Goal: Transaction & Acquisition: Purchase product/service

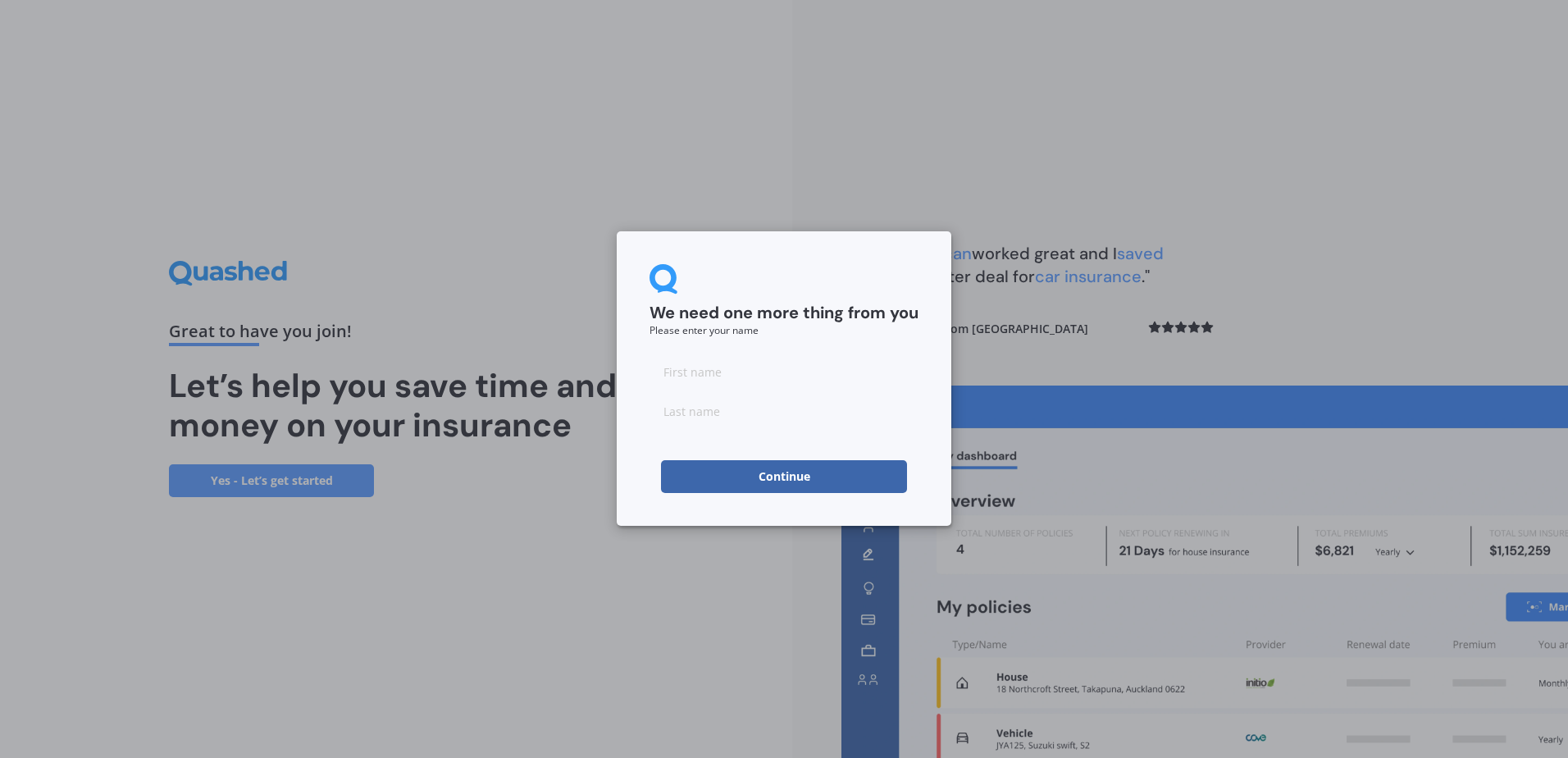
click at [711, 367] on input at bounding box center [784, 372] width 269 height 33
type input "[PERSON_NAME]"
click at [987, 427] on div "We need one more thing from you Please enter your name [PERSON_NAME]" at bounding box center [784, 379] width 1568 height 758
click at [746, 412] on input at bounding box center [784, 411] width 269 height 33
type input "Cantrick"
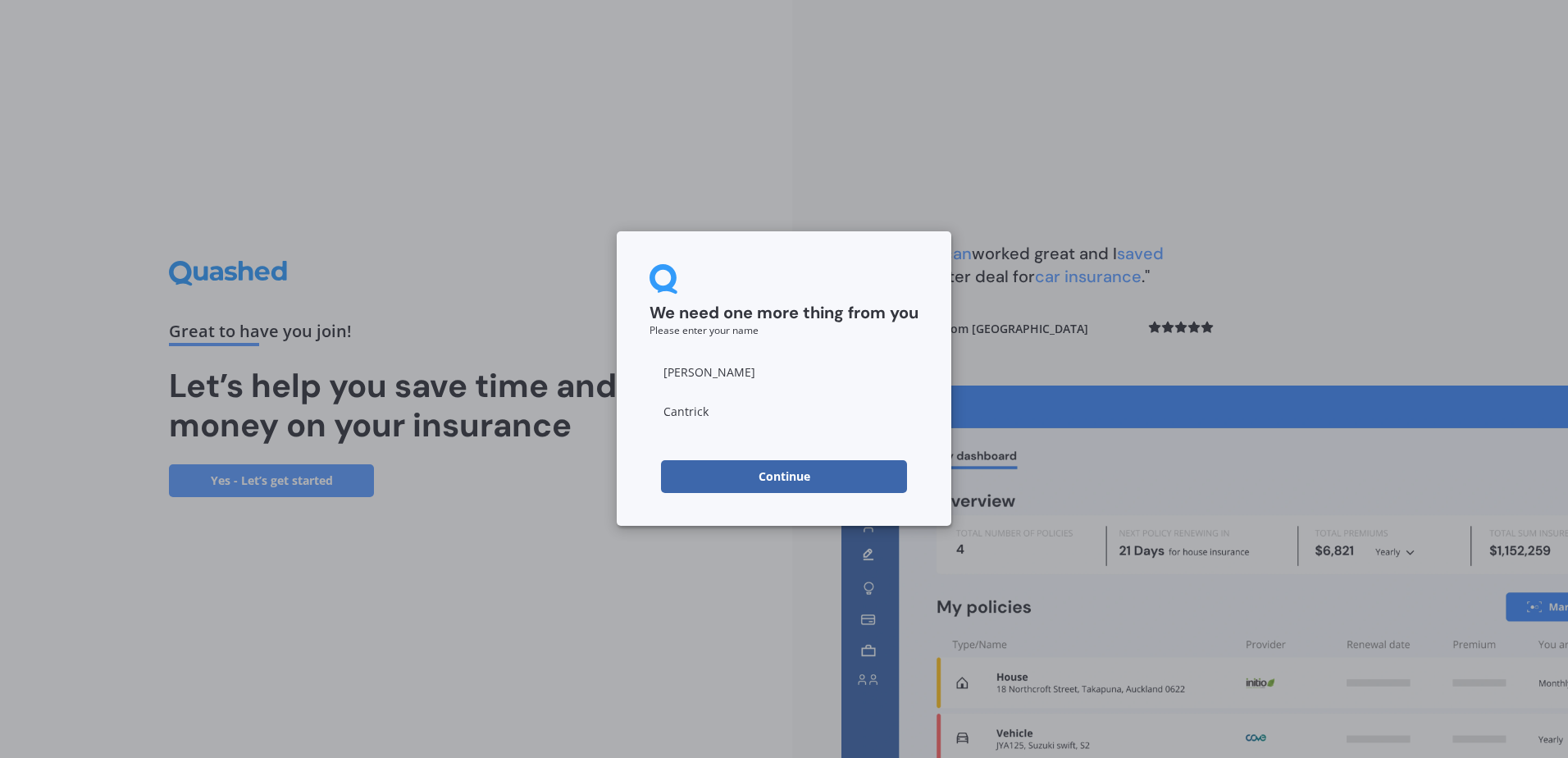
click at [752, 477] on button "Continue" at bounding box center [784, 477] width 246 height 33
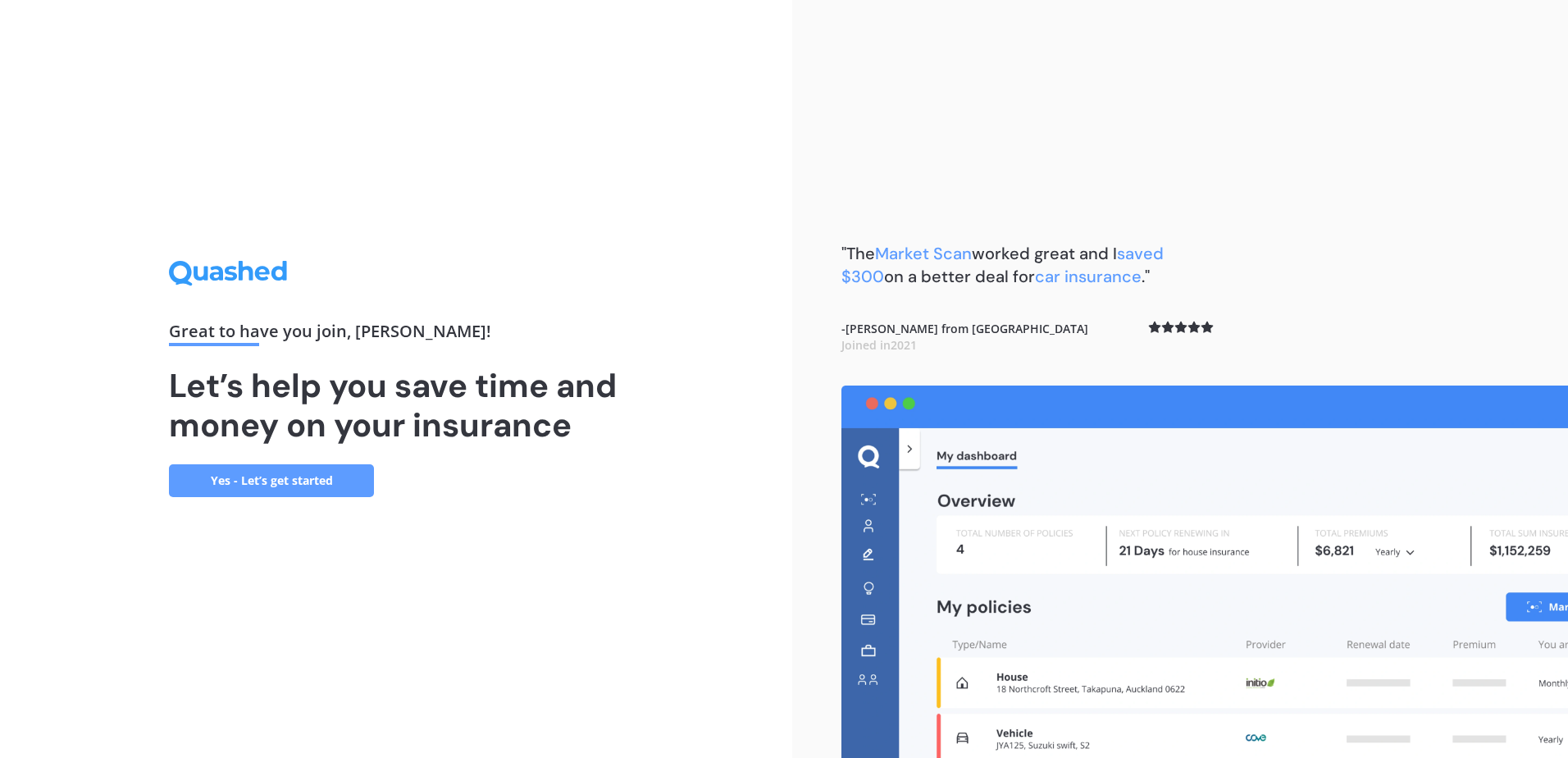
click at [292, 475] on link "Yes - Let’s get started" at bounding box center [271, 481] width 205 height 33
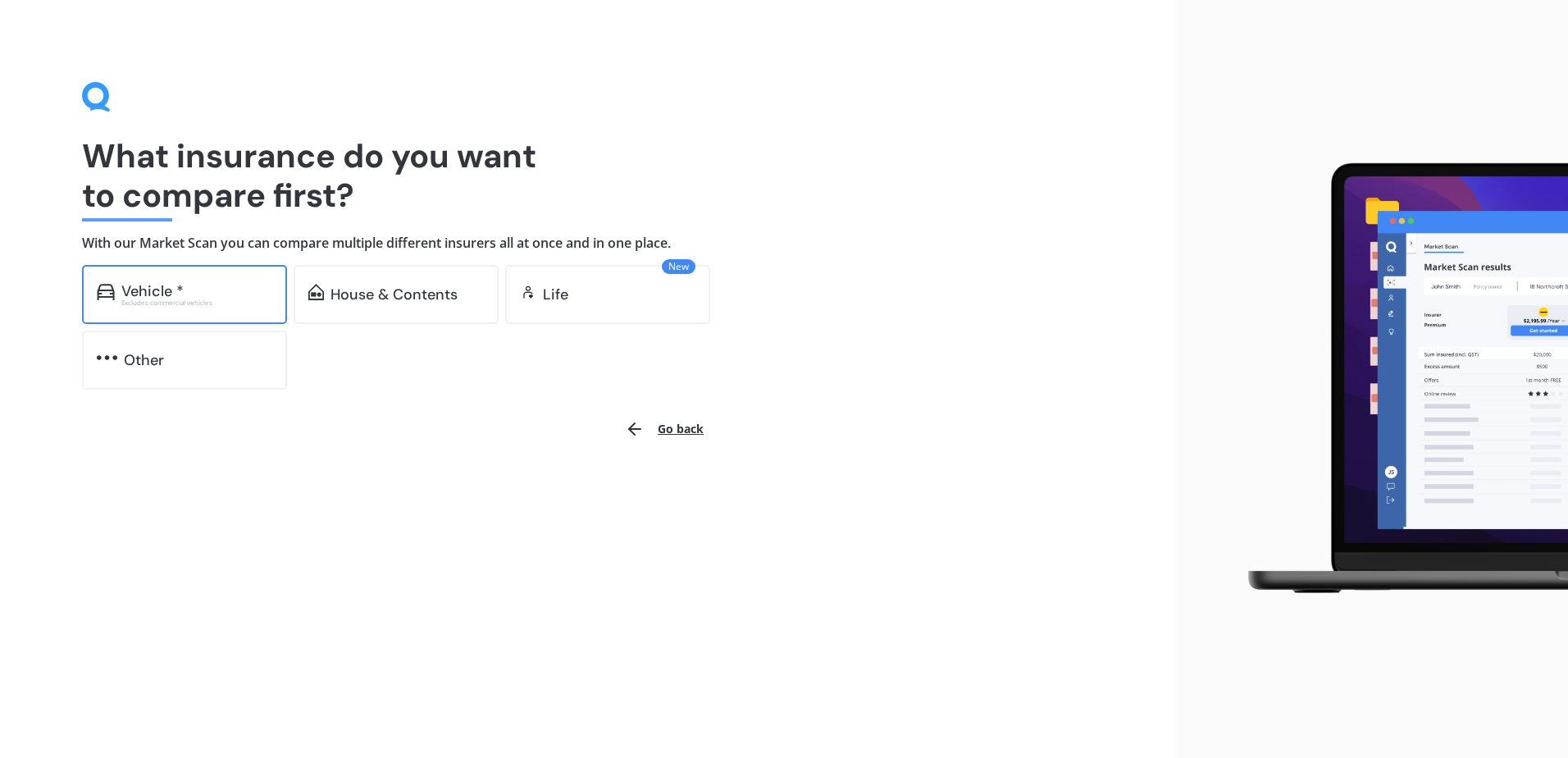
click at [148, 293] on div "Vehicle *" at bounding box center [153, 292] width 63 height 17
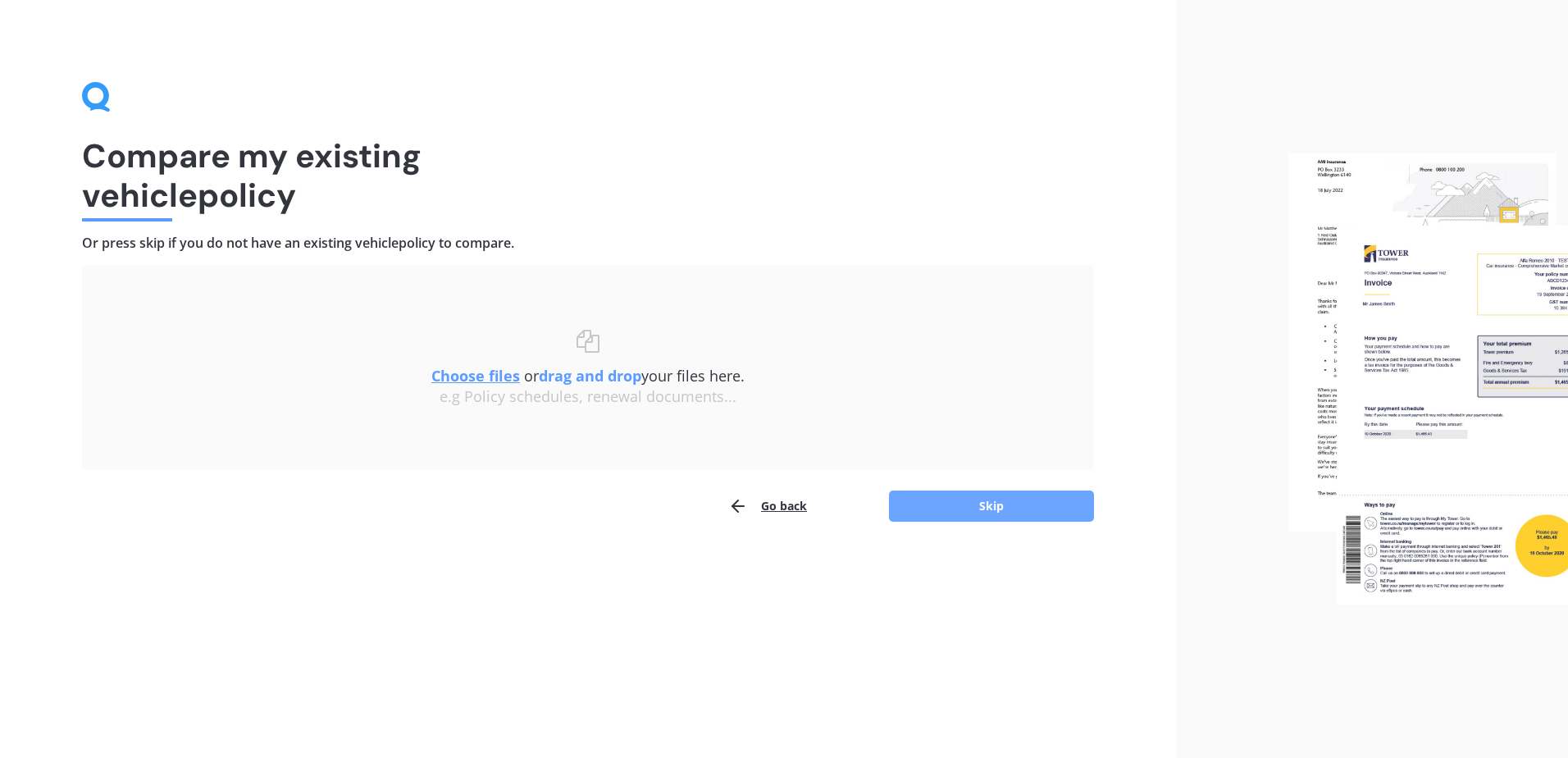
click at [1006, 511] on button "Skip" at bounding box center [991, 506] width 205 height 31
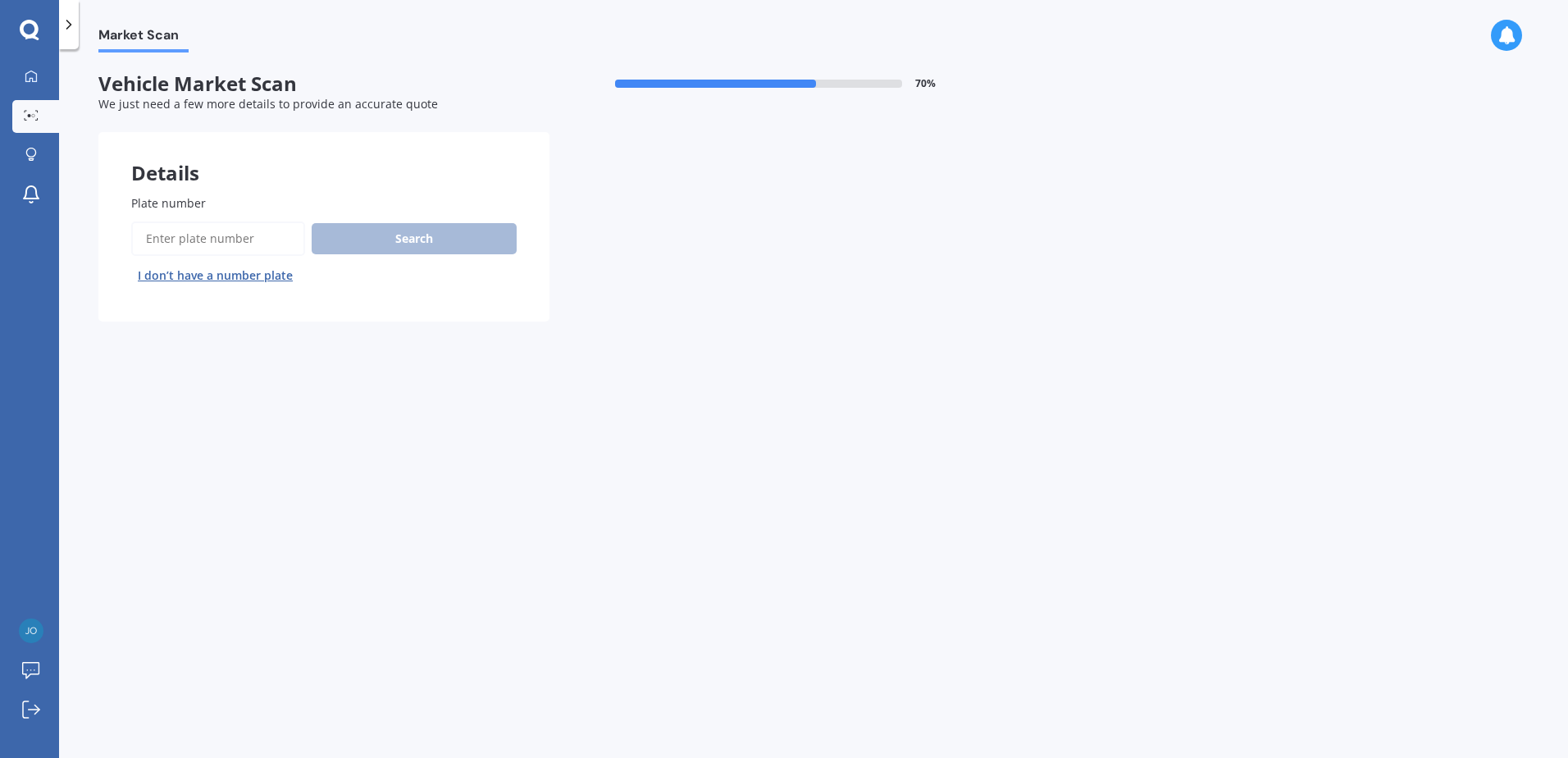
click at [207, 234] on input "Plate number" at bounding box center [218, 238] width 174 height 34
type input "QFT474"
click at [402, 236] on button "Search" at bounding box center [414, 239] width 205 height 31
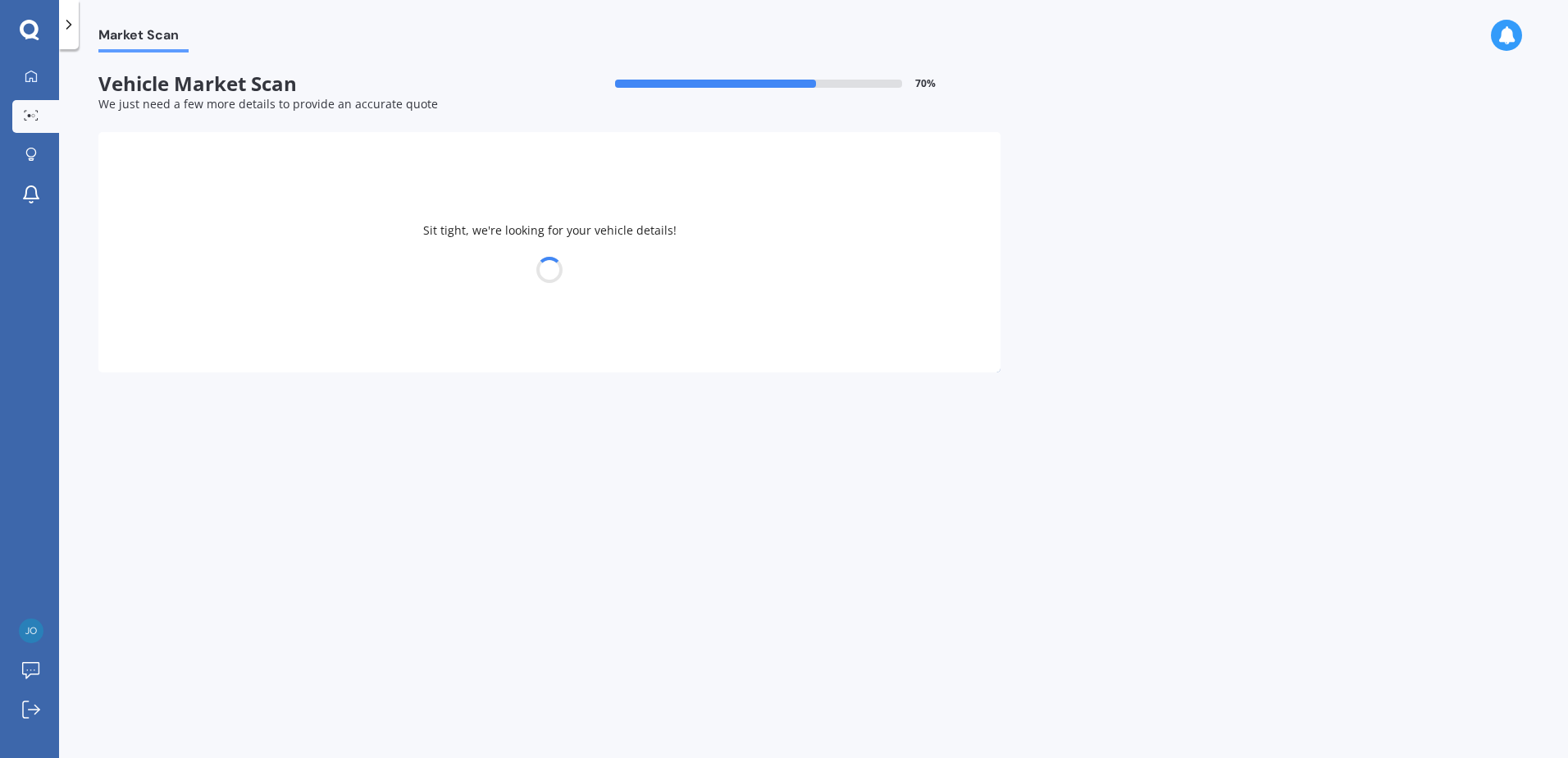
select select "TOYOTA"
select select "AQUA"
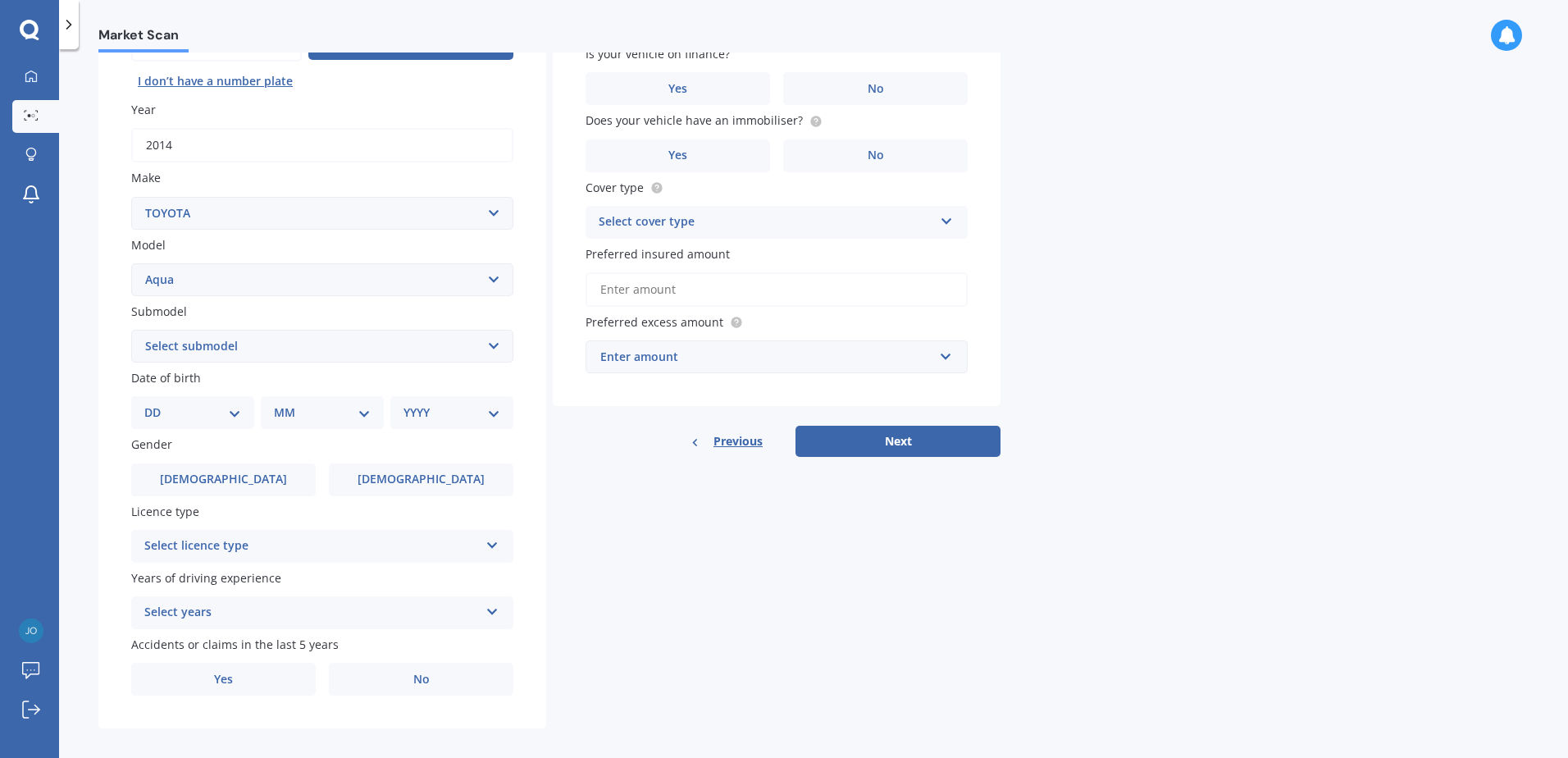
scroll to position [208, 0]
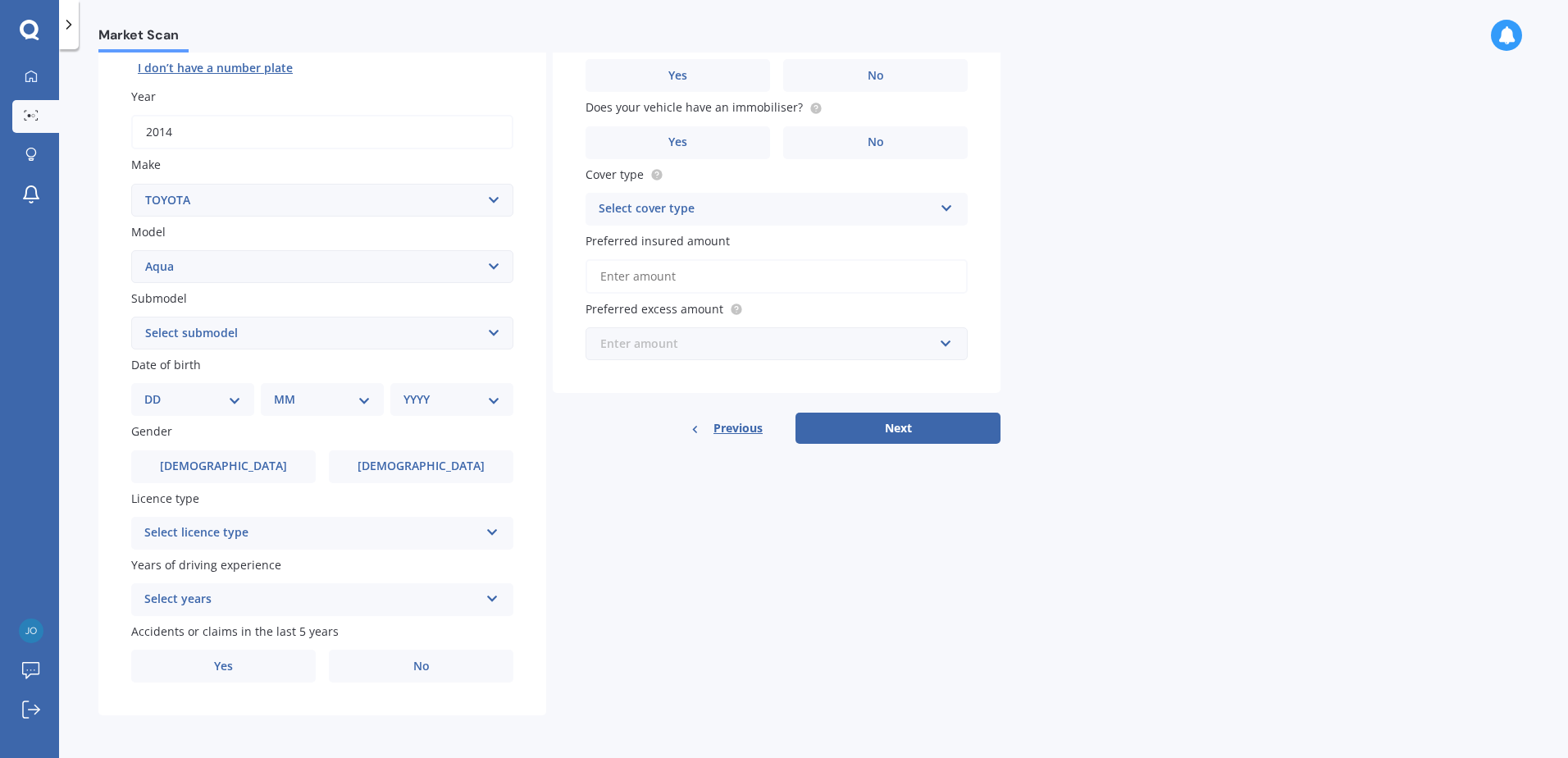
click at [947, 345] on input "text" at bounding box center [770, 344] width 367 height 31
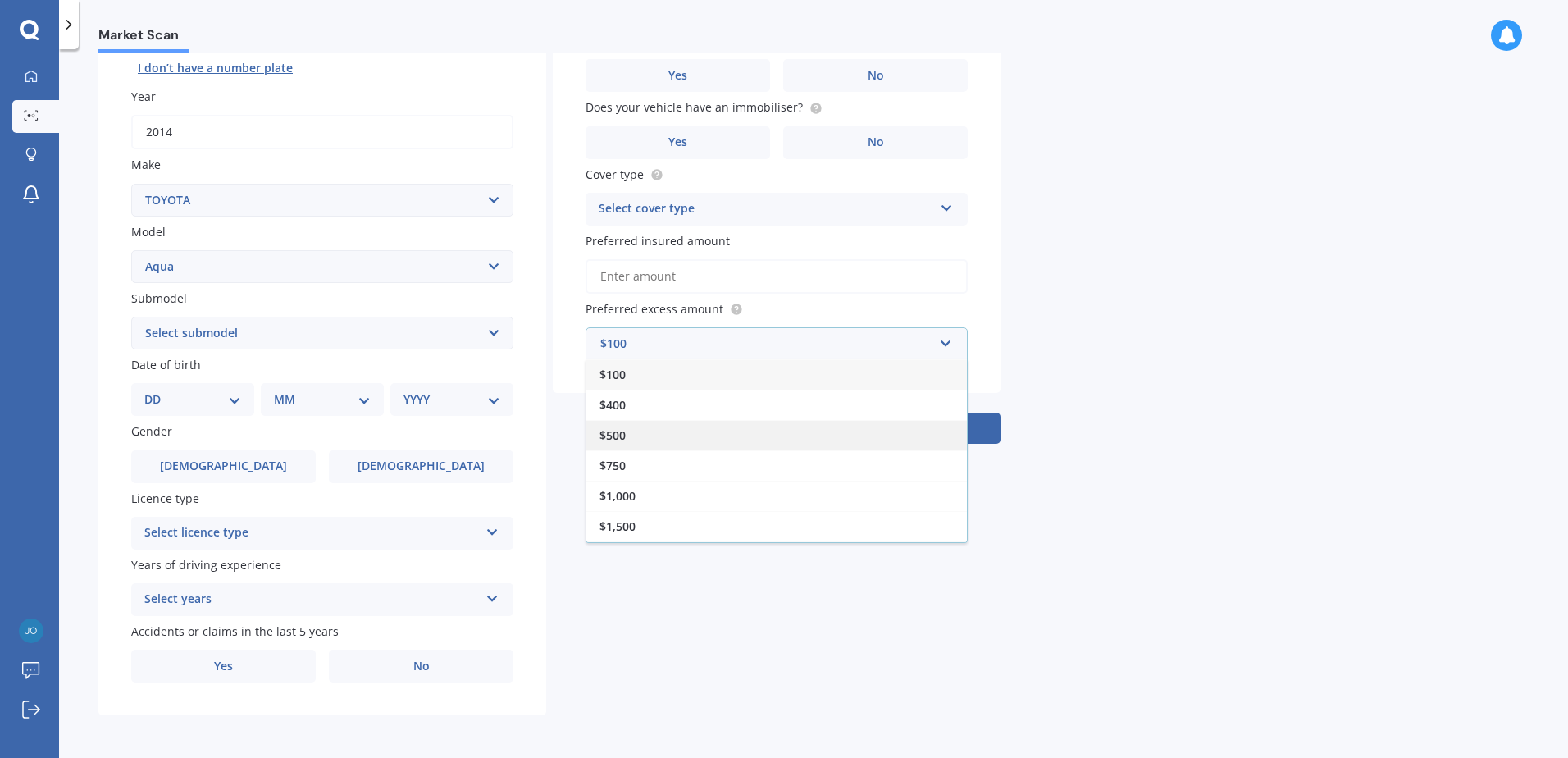
click at [634, 435] on div "$500" at bounding box center [777, 435] width 381 height 30
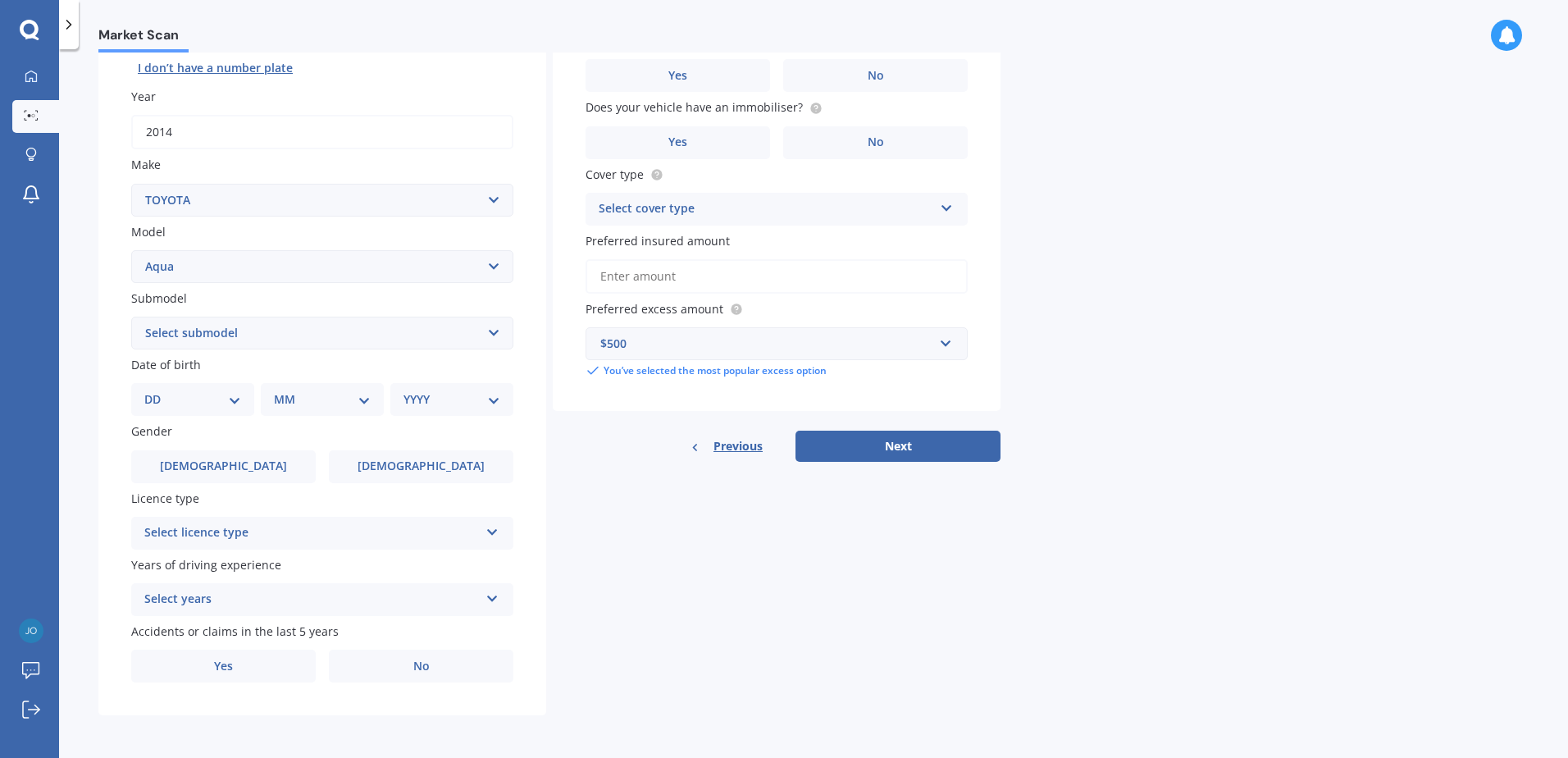
click at [495, 597] on icon at bounding box center [492, 595] width 14 height 11
click at [258, 594] on div "5 or more years" at bounding box center [312, 599] width 335 height 19
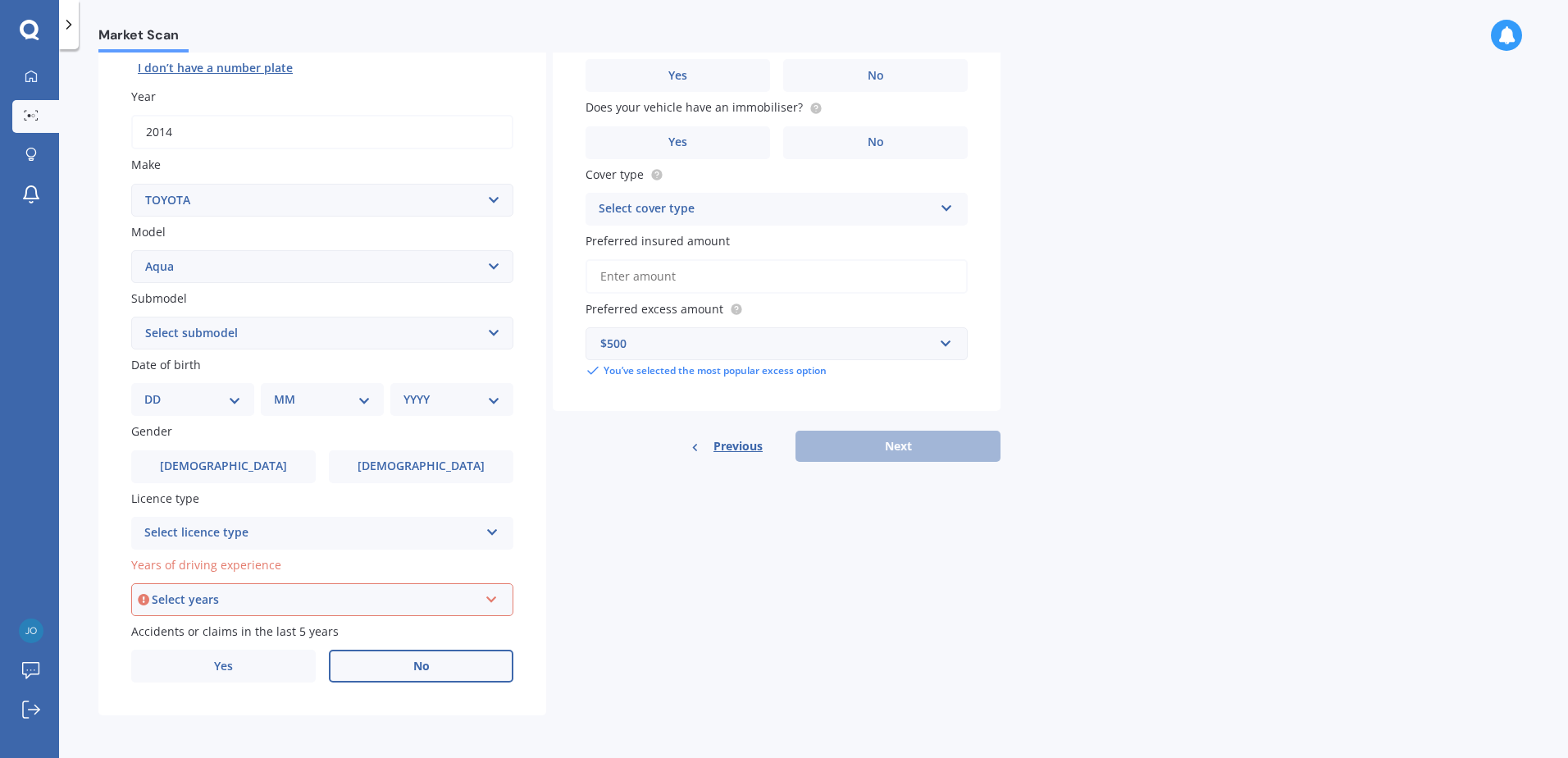
click at [432, 672] on label "No" at bounding box center [421, 666] width 185 height 33
click at [0, 0] on input "No" at bounding box center [0, 0] width 0 height 0
click at [494, 597] on icon at bounding box center [491, 596] width 14 height 11
click at [224, 446] on span "5 or more years" at bounding box center [190, 450] width 88 height 16
click at [238, 398] on select "DD 01 02 03 04 05 06 07 08 09 10 11 12 13 14 15 16 17 18 19 20 21 22 23 24 25 2…" at bounding box center [192, 399] width 97 height 18
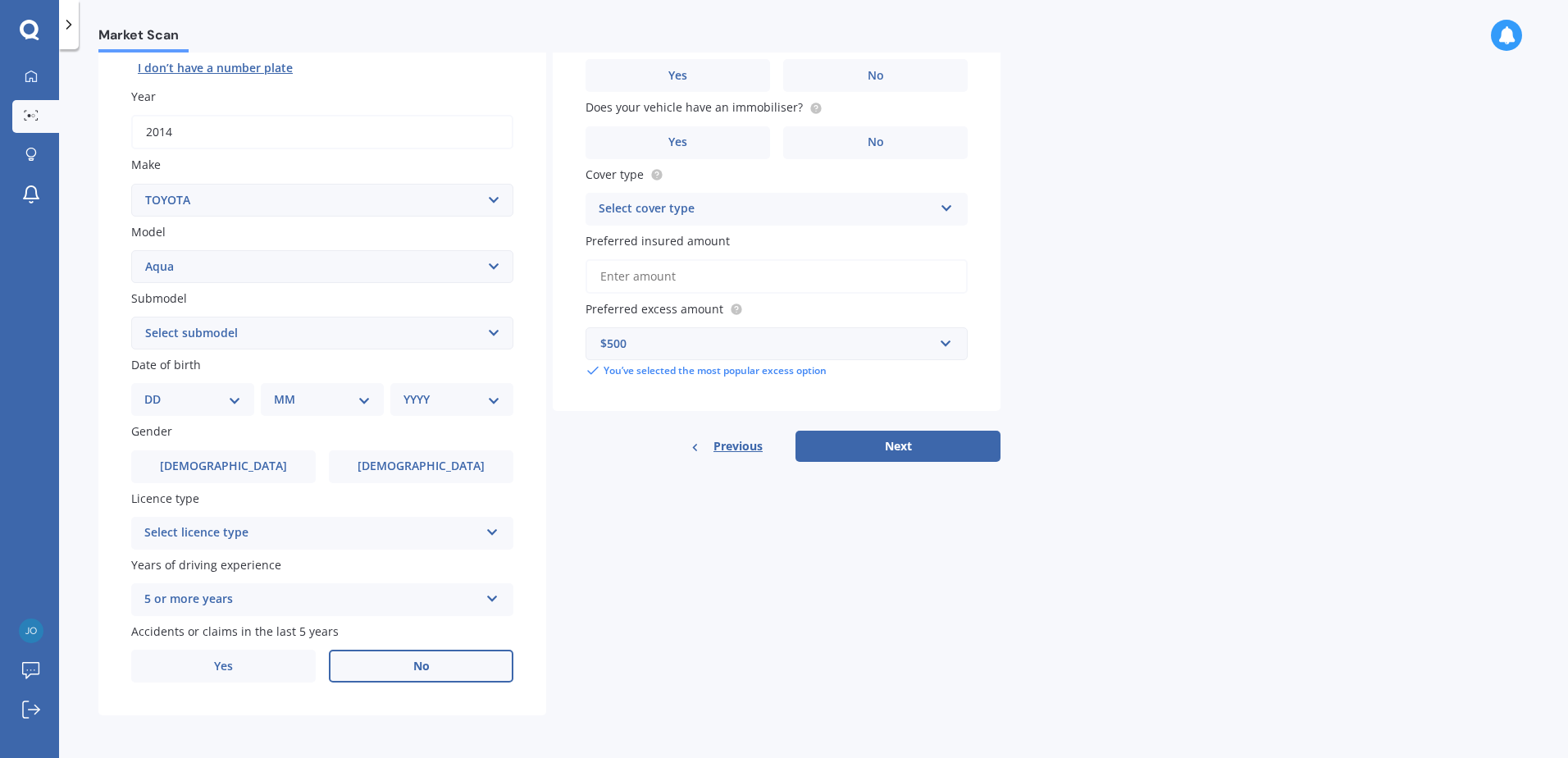
select select "21"
click at [157, 390] on select "DD 01 02 03 04 05 06 07 08 09 10 11 12 13 14 15 16 17 18 19 20 21 22 23 24 25 2…" at bounding box center [192, 399] width 97 height 18
click at [367, 402] on select "MM 01 02 03 04 05 06 07 08 09 10 11 12" at bounding box center [326, 399] width 90 height 18
select select "02"
click at [280, 390] on select "MM 01 02 03 04 05 06 07 08 09 10 11 12" at bounding box center [326, 399] width 90 height 18
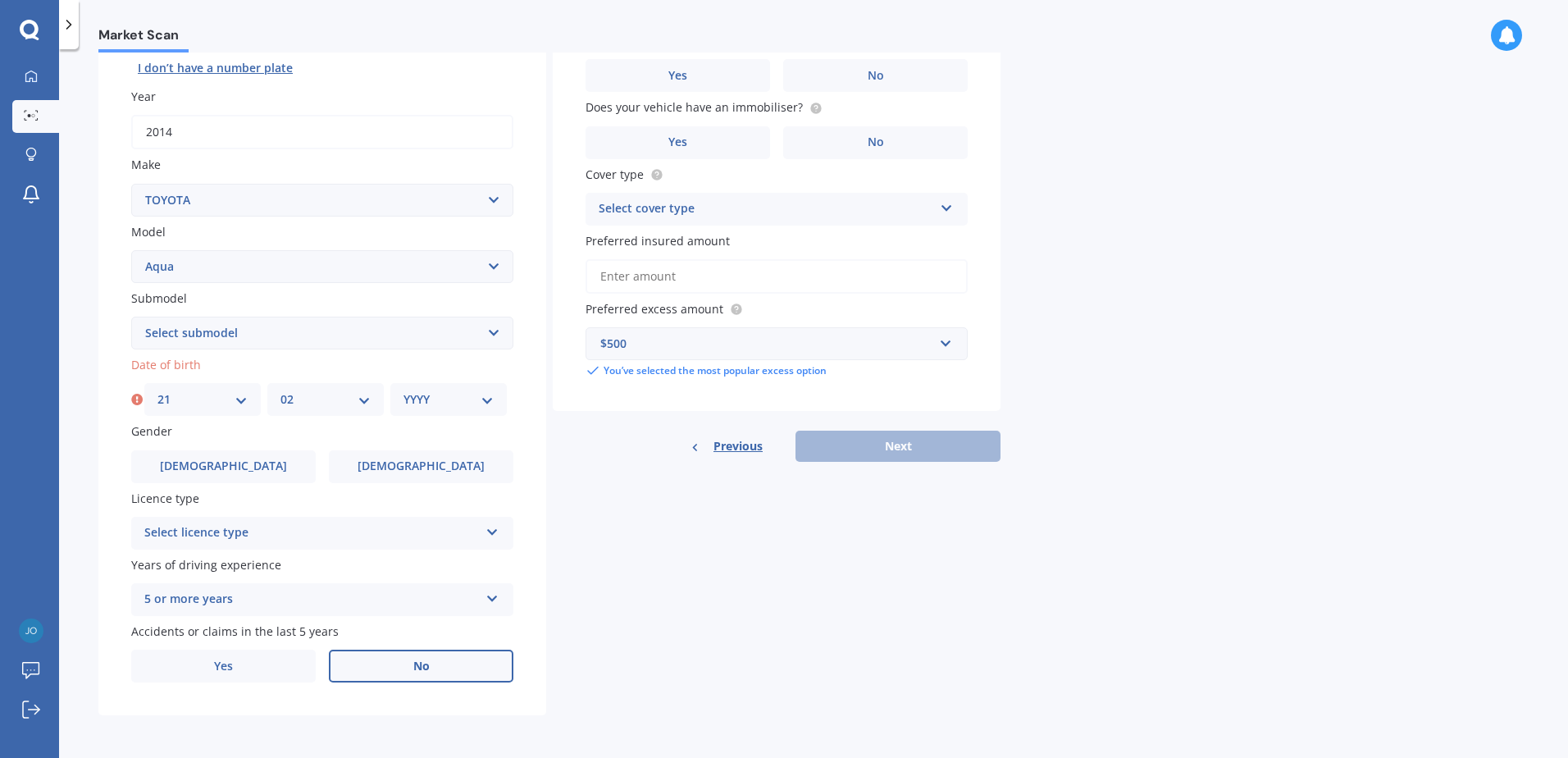
click at [485, 397] on select "YYYY 2025 2024 2023 2022 2021 2020 2019 2018 2017 2016 2015 2014 2013 2012 2011…" at bounding box center [449, 399] width 90 height 18
select select "1969"
click at [404, 390] on select "YYYY 2025 2024 2023 2022 2021 2020 2019 2018 2017 2016 2015 2014 2013 2012 2011…" at bounding box center [449, 399] width 90 height 18
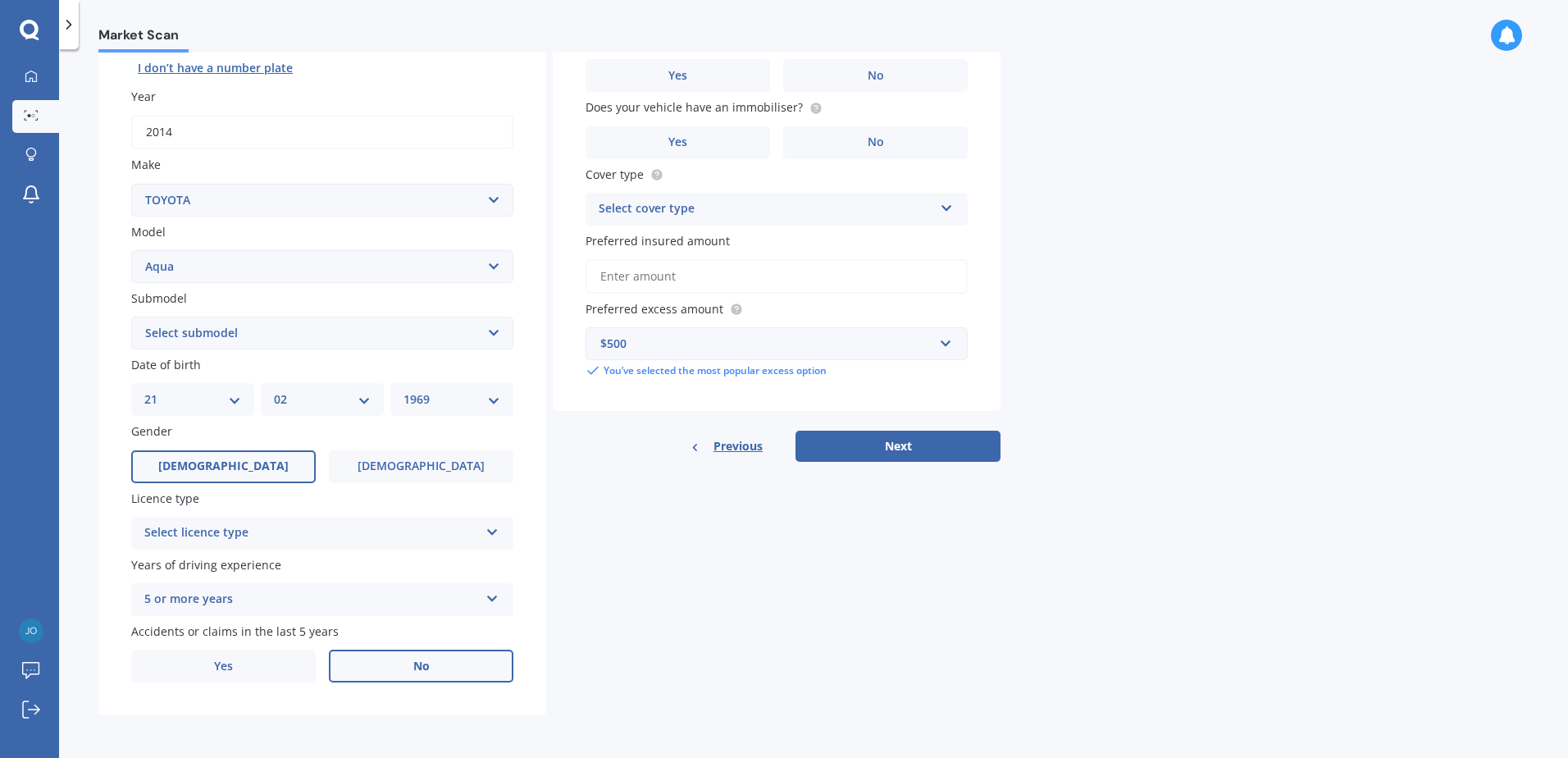
click at [202, 466] on label "[DEMOGRAPHIC_DATA]" at bounding box center [223, 467] width 185 height 33
click at [0, 0] on input "[DEMOGRAPHIC_DATA]" at bounding box center [0, 0] width 0 height 0
click at [497, 533] on icon at bounding box center [492, 529] width 14 height 11
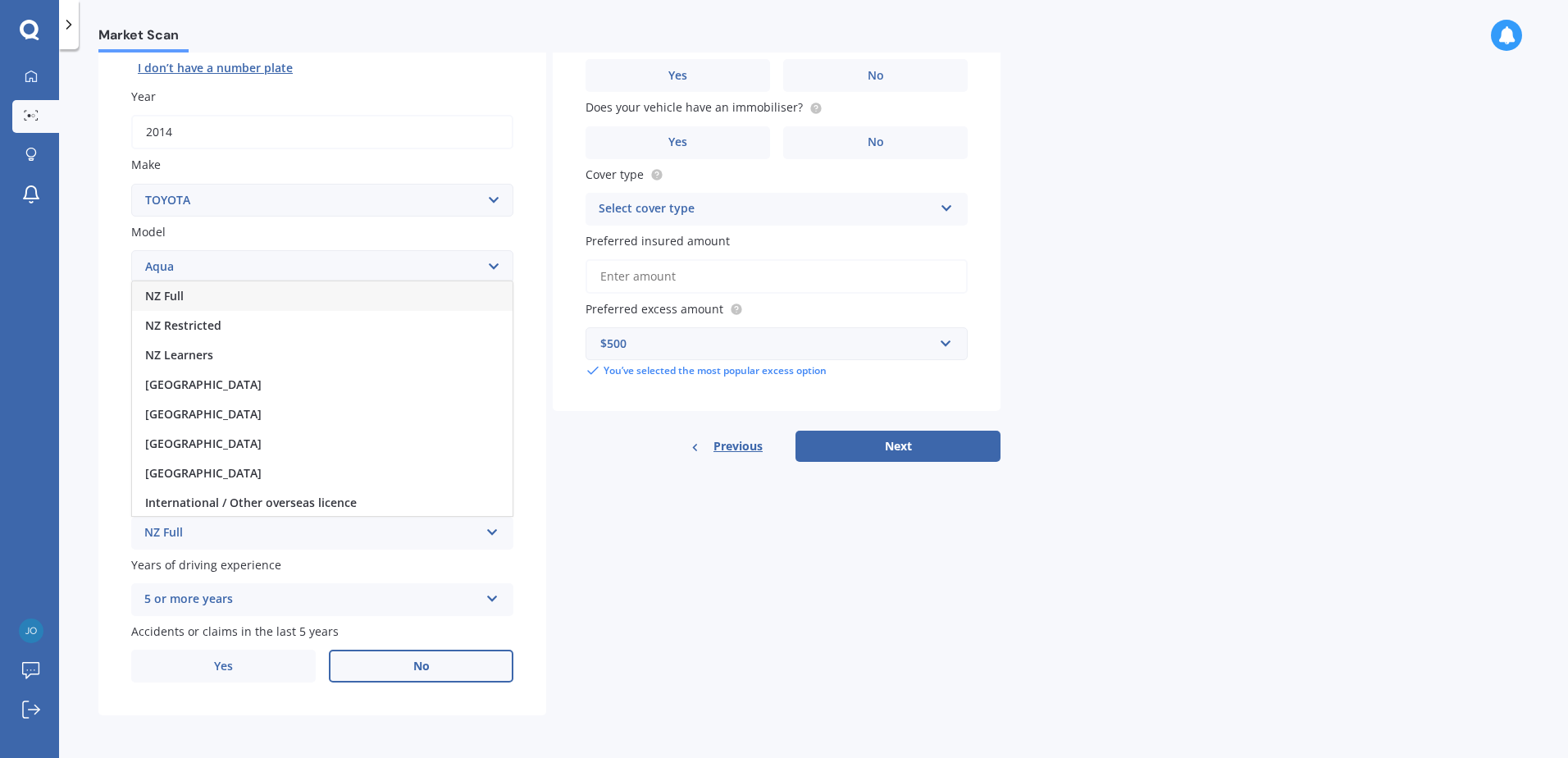
click at [172, 293] on span "NZ Full" at bounding box center [165, 295] width 39 height 16
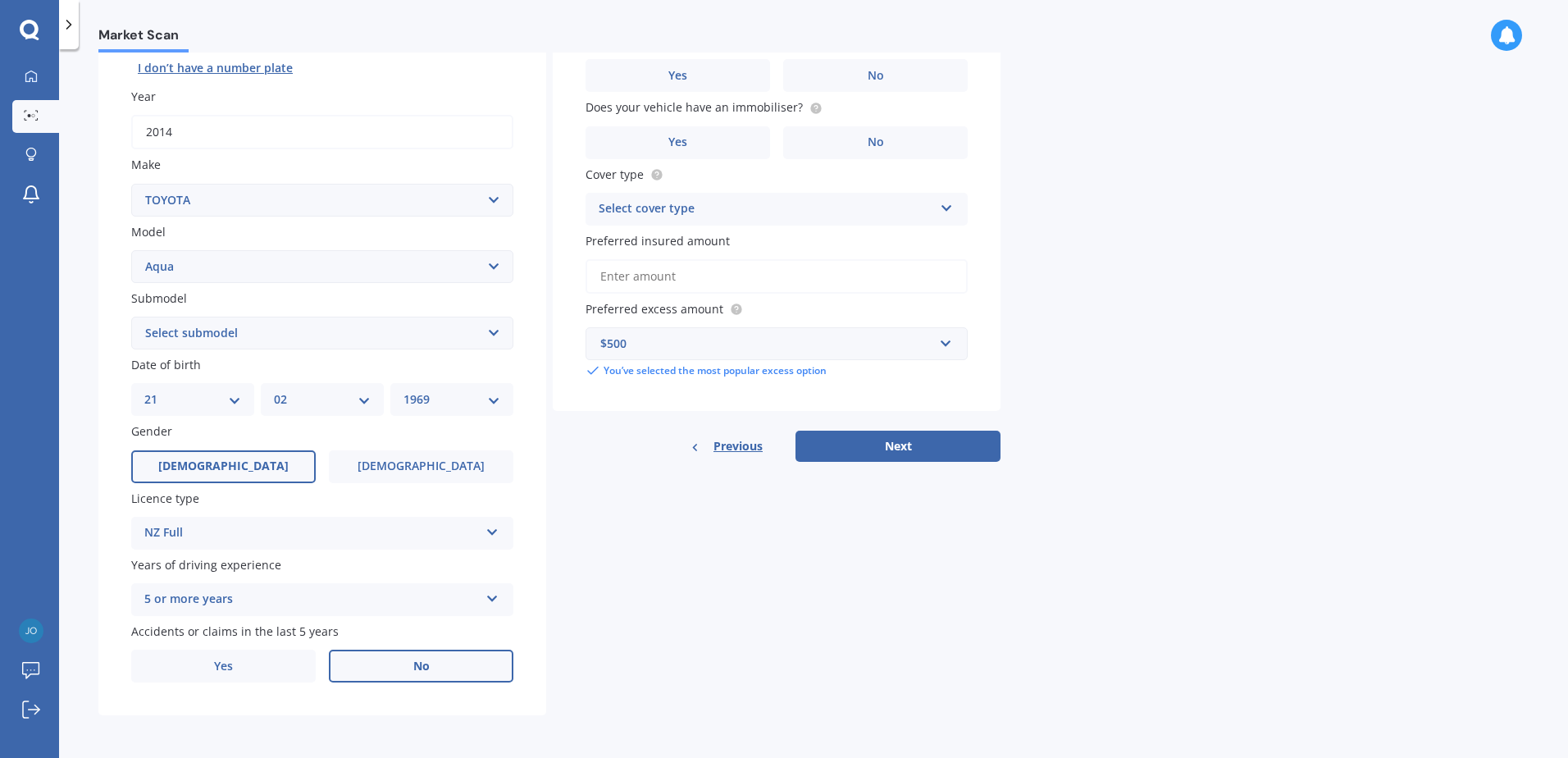
click at [452, 672] on label "No" at bounding box center [421, 666] width 185 height 33
click at [0, 0] on input "No" at bounding box center [0, 0] width 0 height 0
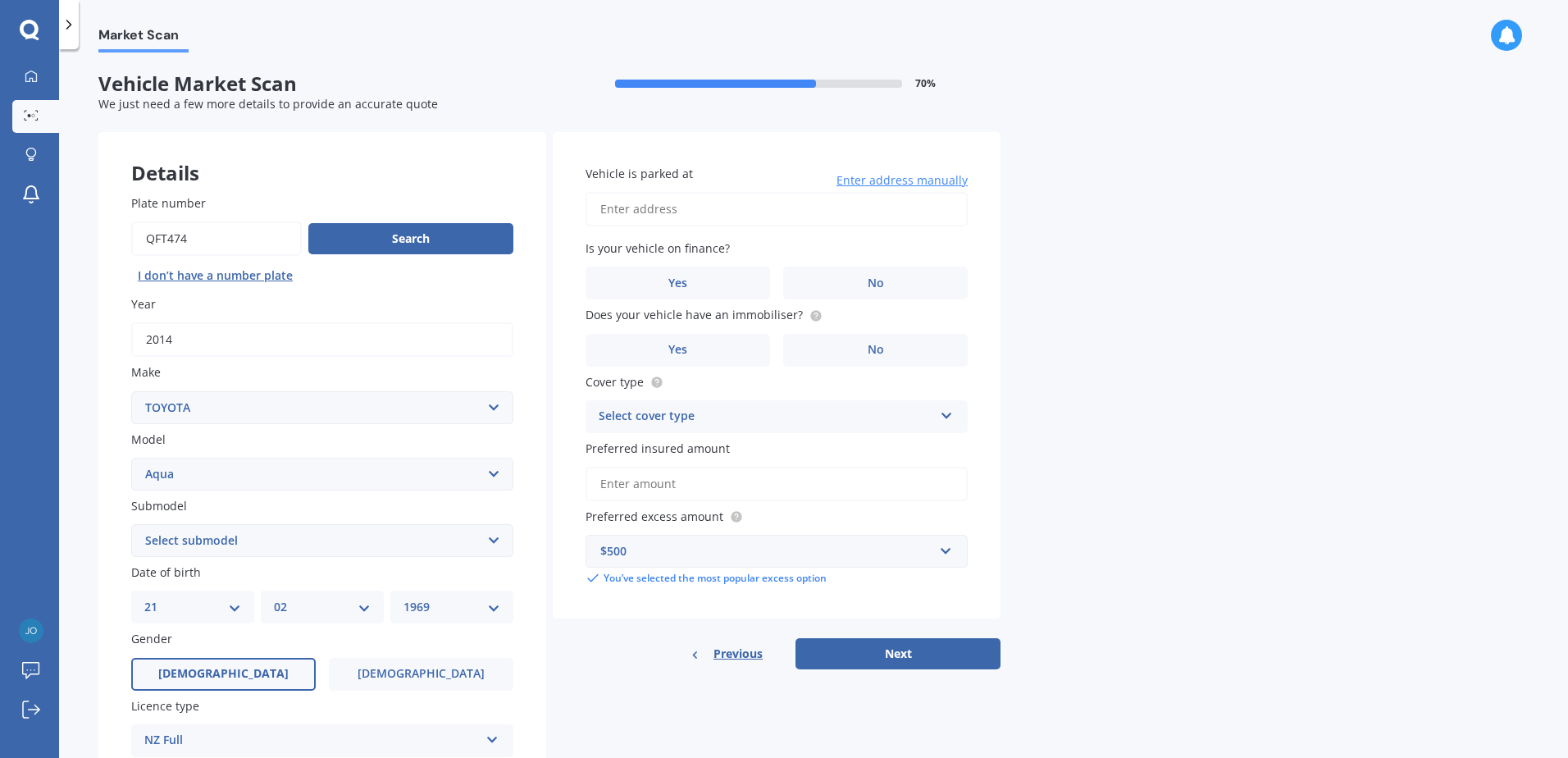
click at [641, 205] on input "Vehicle is parked at" at bounding box center [777, 209] width 383 height 34
click at [661, 213] on input "321700" at bounding box center [777, 209] width 383 height 34
type input "3"
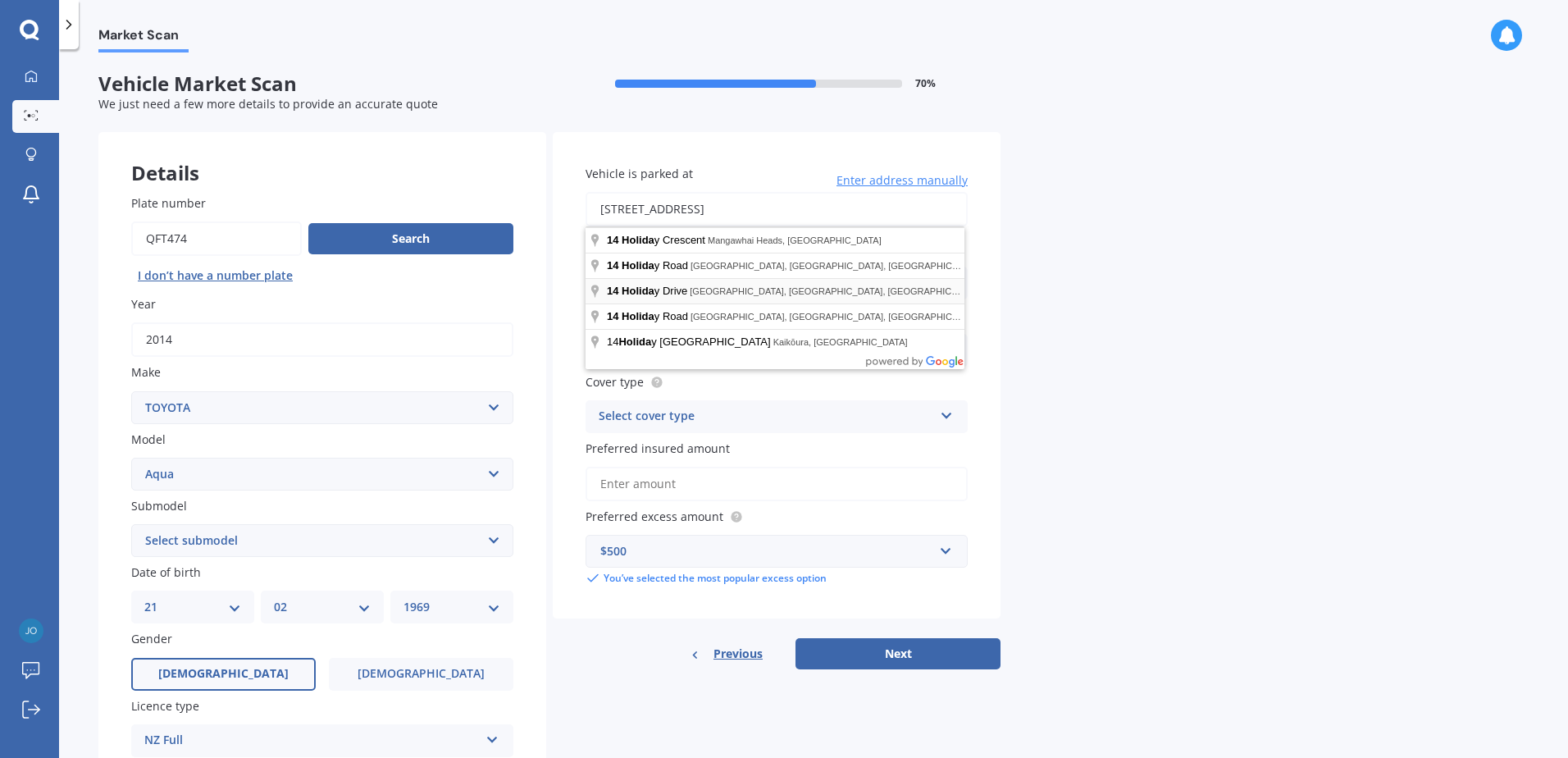
type input "[STREET_ADDRESS]"
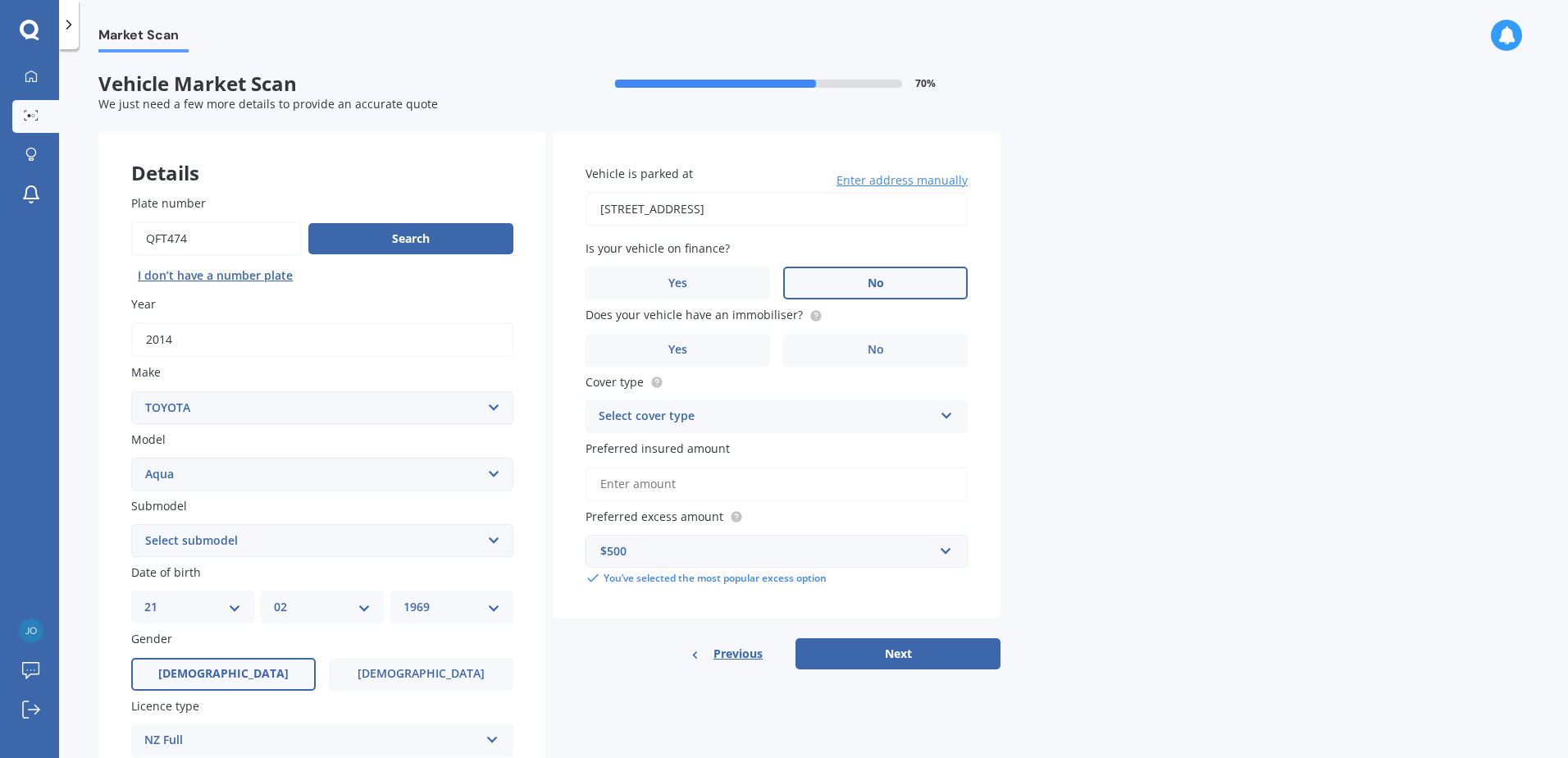
click at [882, 283] on span "No" at bounding box center [876, 283] width 17 height 14
click at [0, 0] on input "No" at bounding box center [0, 0] width 0 height 0
click at [810, 315] on circle at bounding box center [816, 316] width 11 height 11
click at [701, 353] on label "Yes" at bounding box center [678, 350] width 185 height 33
click at [0, 0] on input "Yes" at bounding box center [0, 0] width 0 height 0
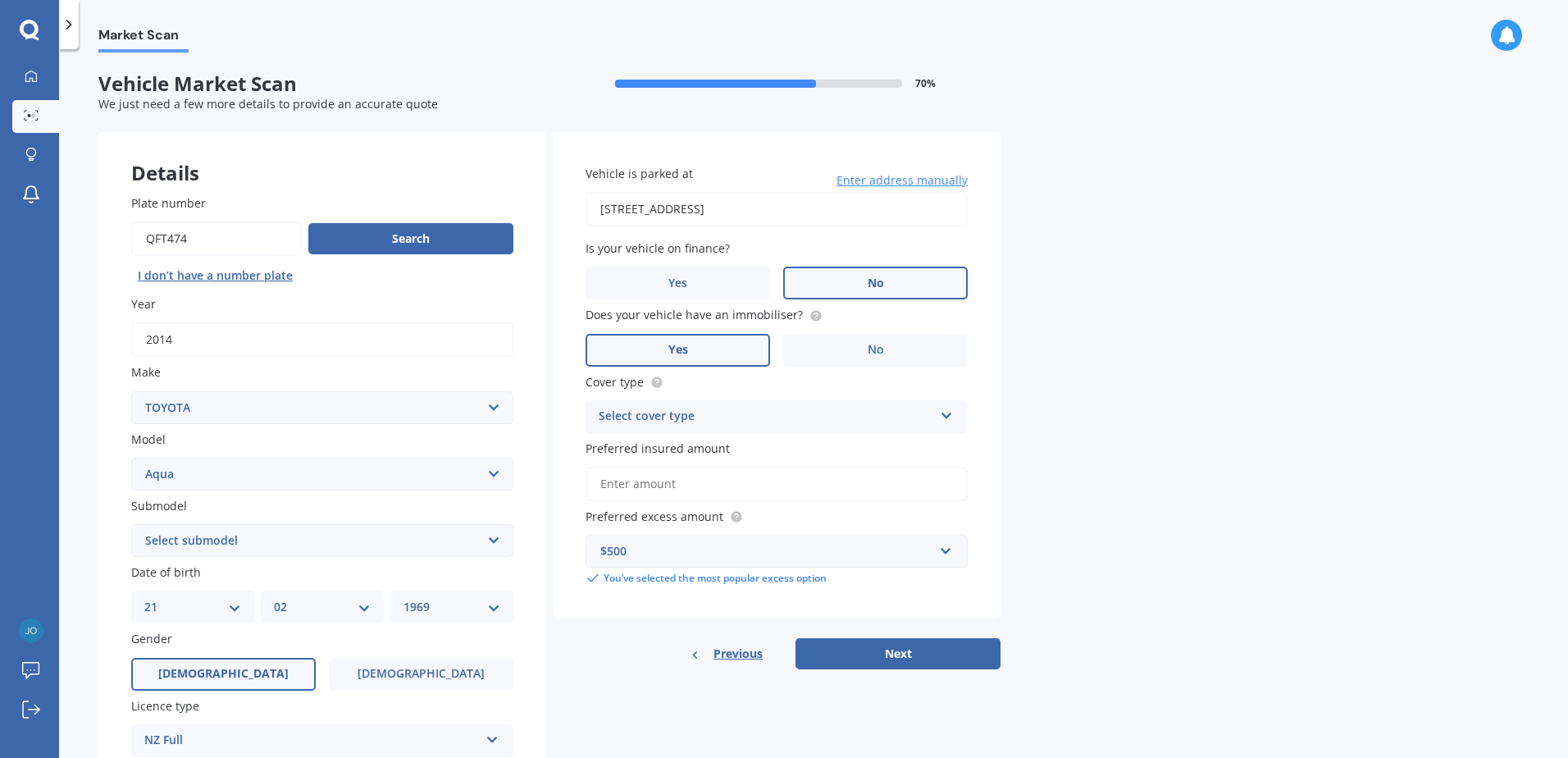
click at [951, 417] on icon at bounding box center [946, 412] width 14 height 11
click at [663, 448] on span "Comprehensive" at bounding box center [643, 448] width 87 height 16
click at [615, 488] on input "Preferred insured amount" at bounding box center [777, 483] width 383 height 34
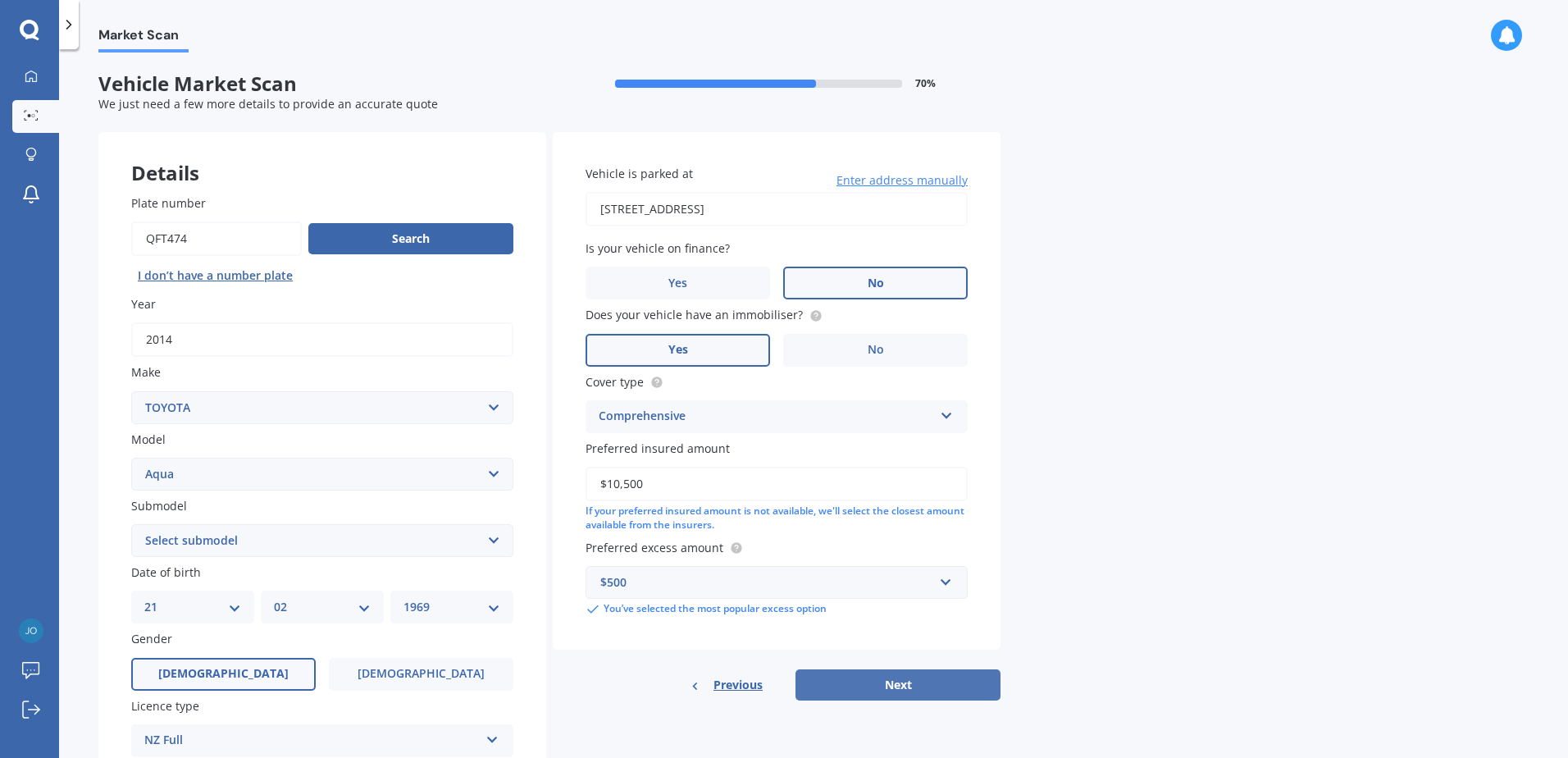
type input "$10,500"
click at [904, 698] on button "Next" at bounding box center [898, 685] width 205 height 31
click at [493, 535] on select "Select submodel (All Other) Hatchback Hybrid" at bounding box center [323, 541] width 383 height 33
select select "HYBRID"
click at [132, 524] on select "Select submodel (All Other) Hatchback Hybrid" at bounding box center [323, 541] width 383 height 33
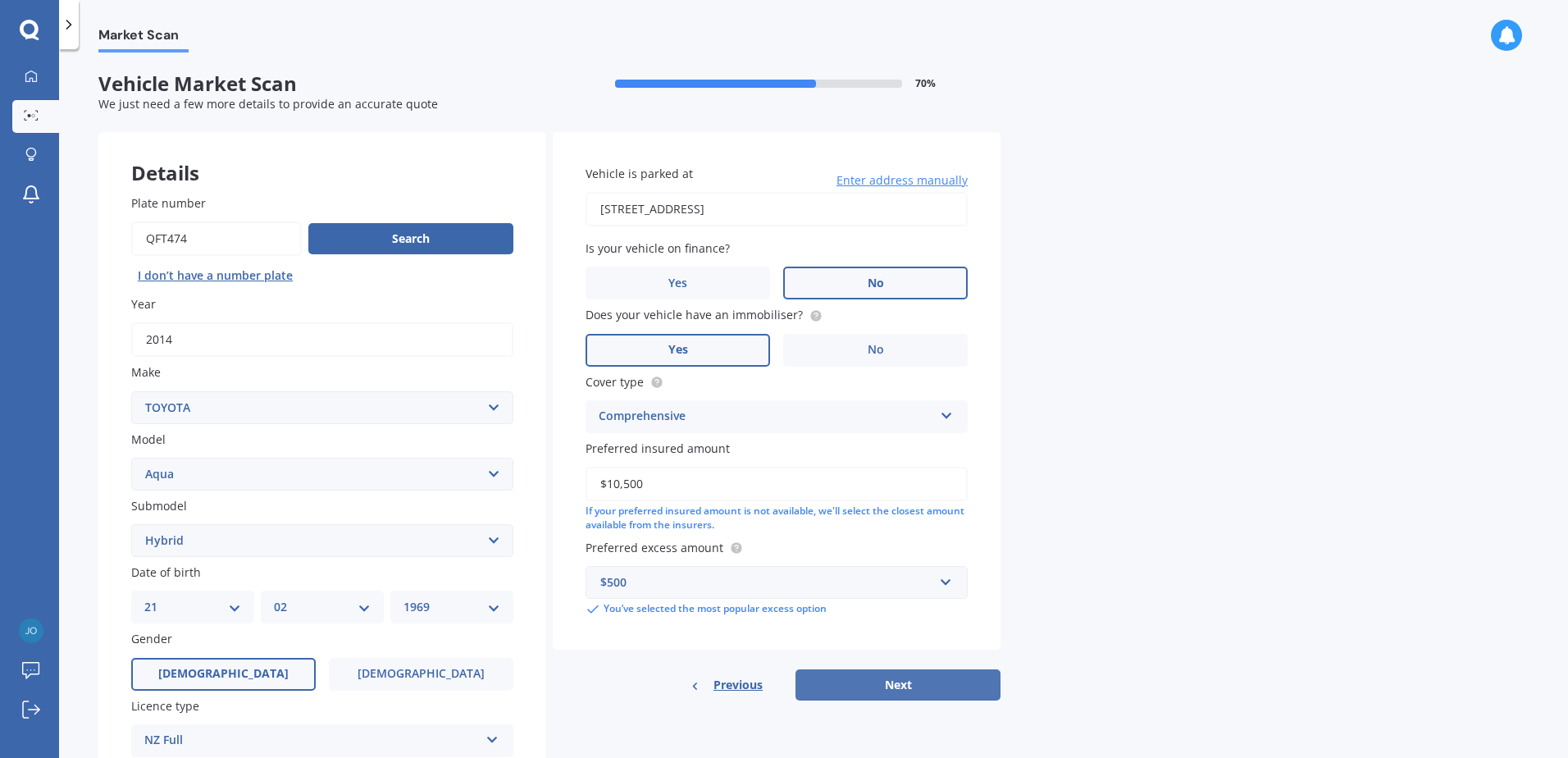
click at [907, 680] on button "Next" at bounding box center [898, 685] width 205 height 31
select select "21"
select select "02"
select select "1969"
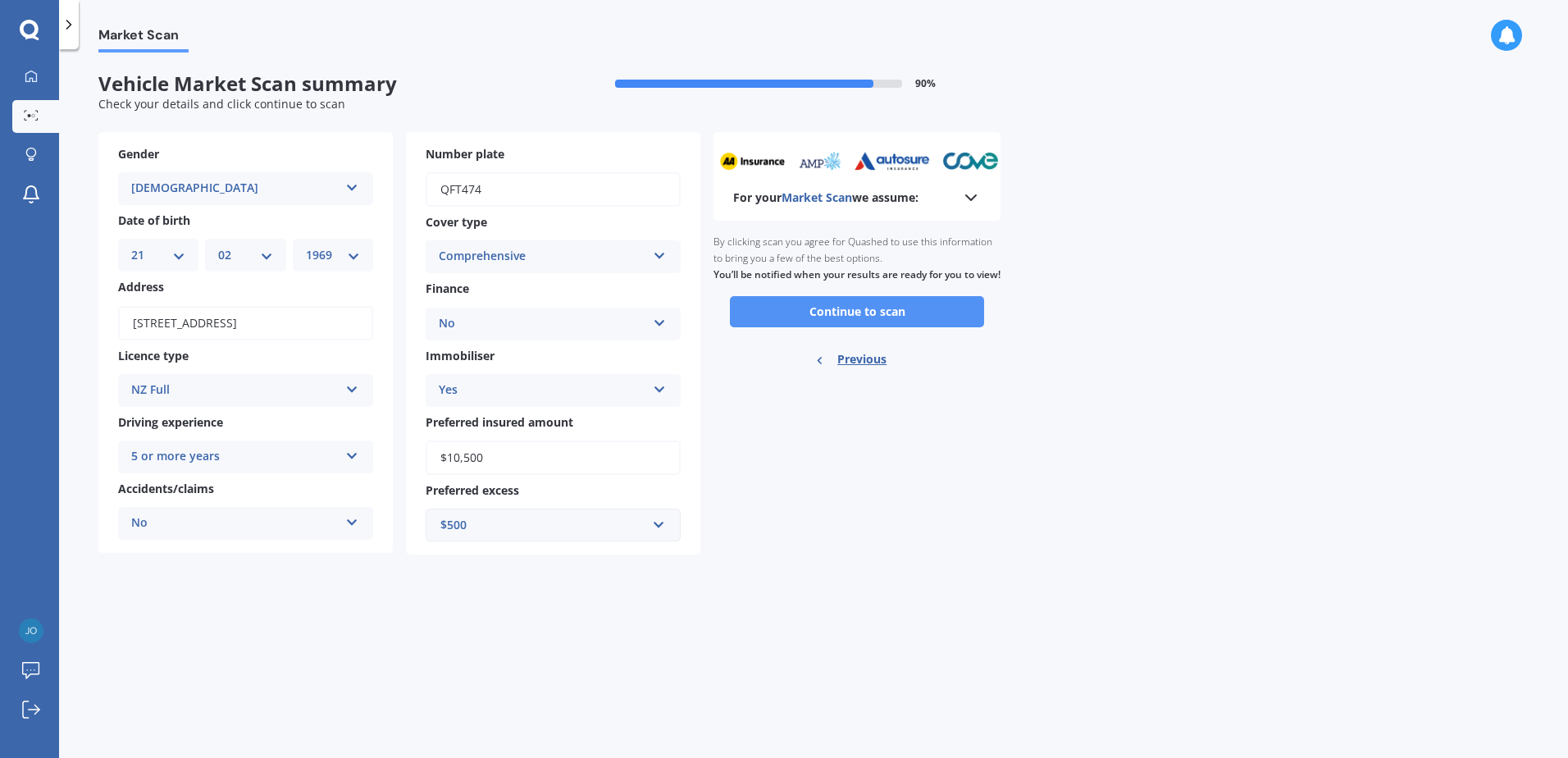
click at [828, 327] on button "Continue to scan" at bounding box center [857, 312] width 254 height 31
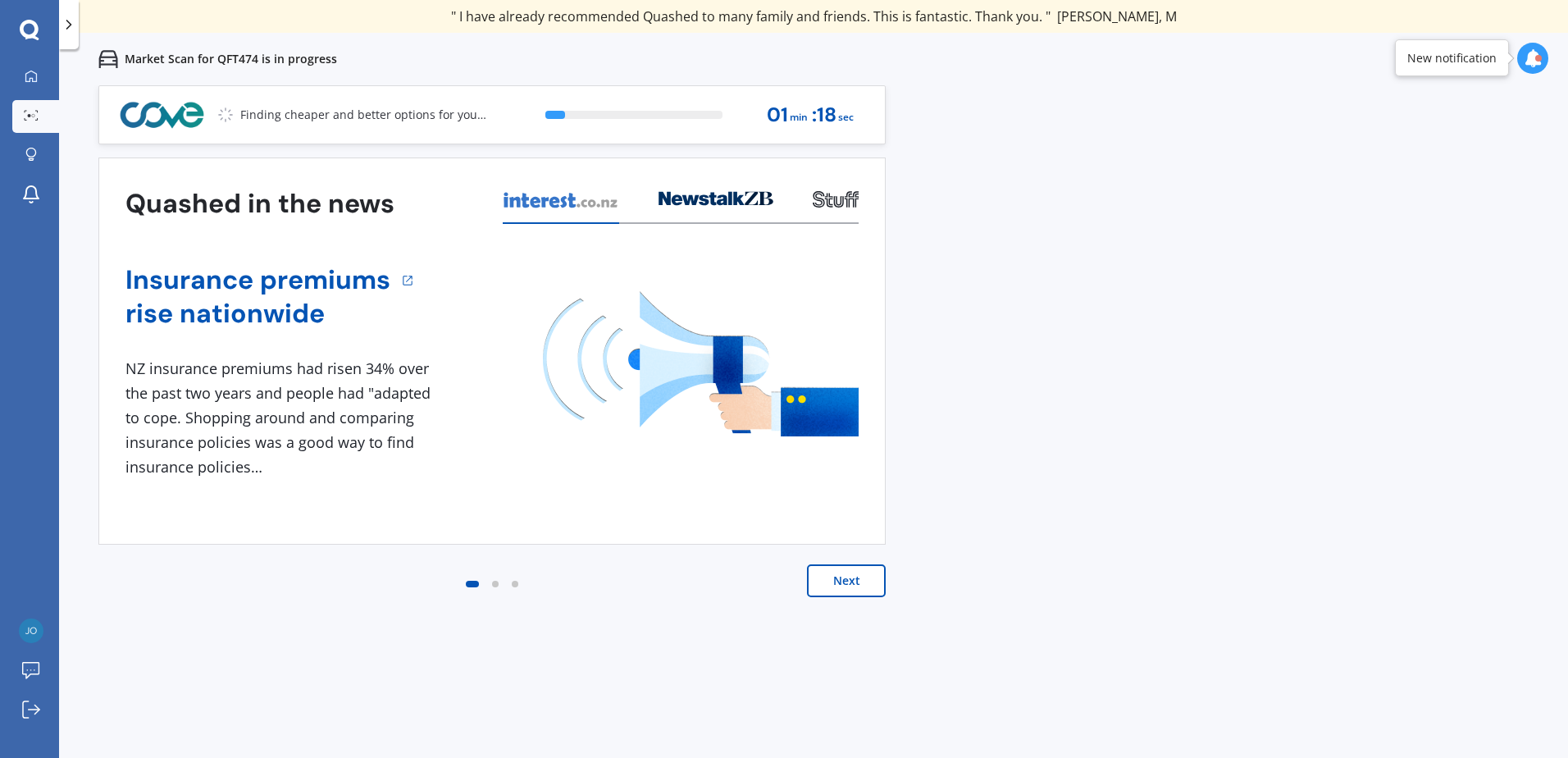
click at [861, 594] on button "Next" at bounding box center [846, 580] width 79 height 33
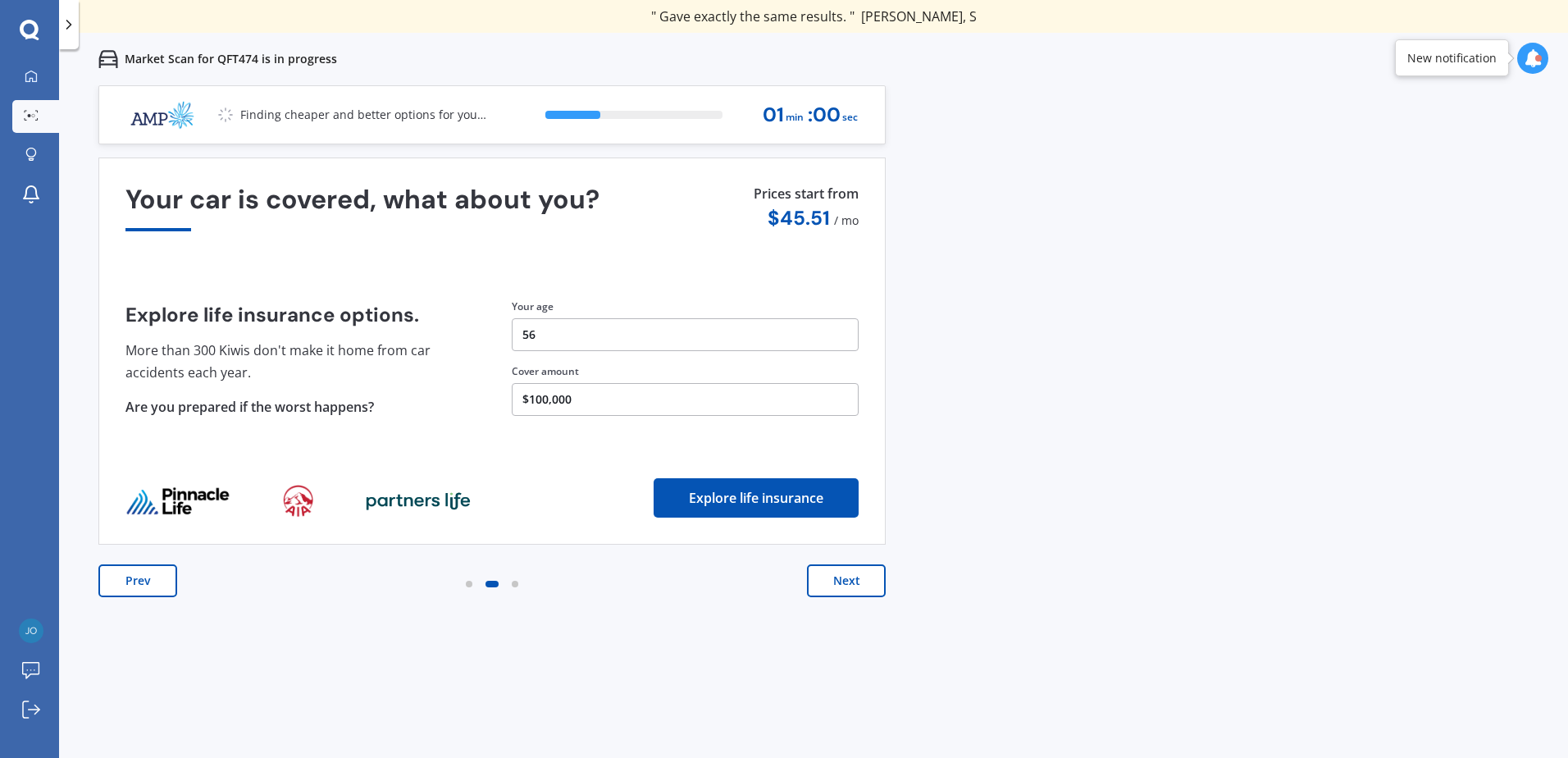
click at [846, 575] on button "Next" at bounding box center [846, 580] width 79 height 33
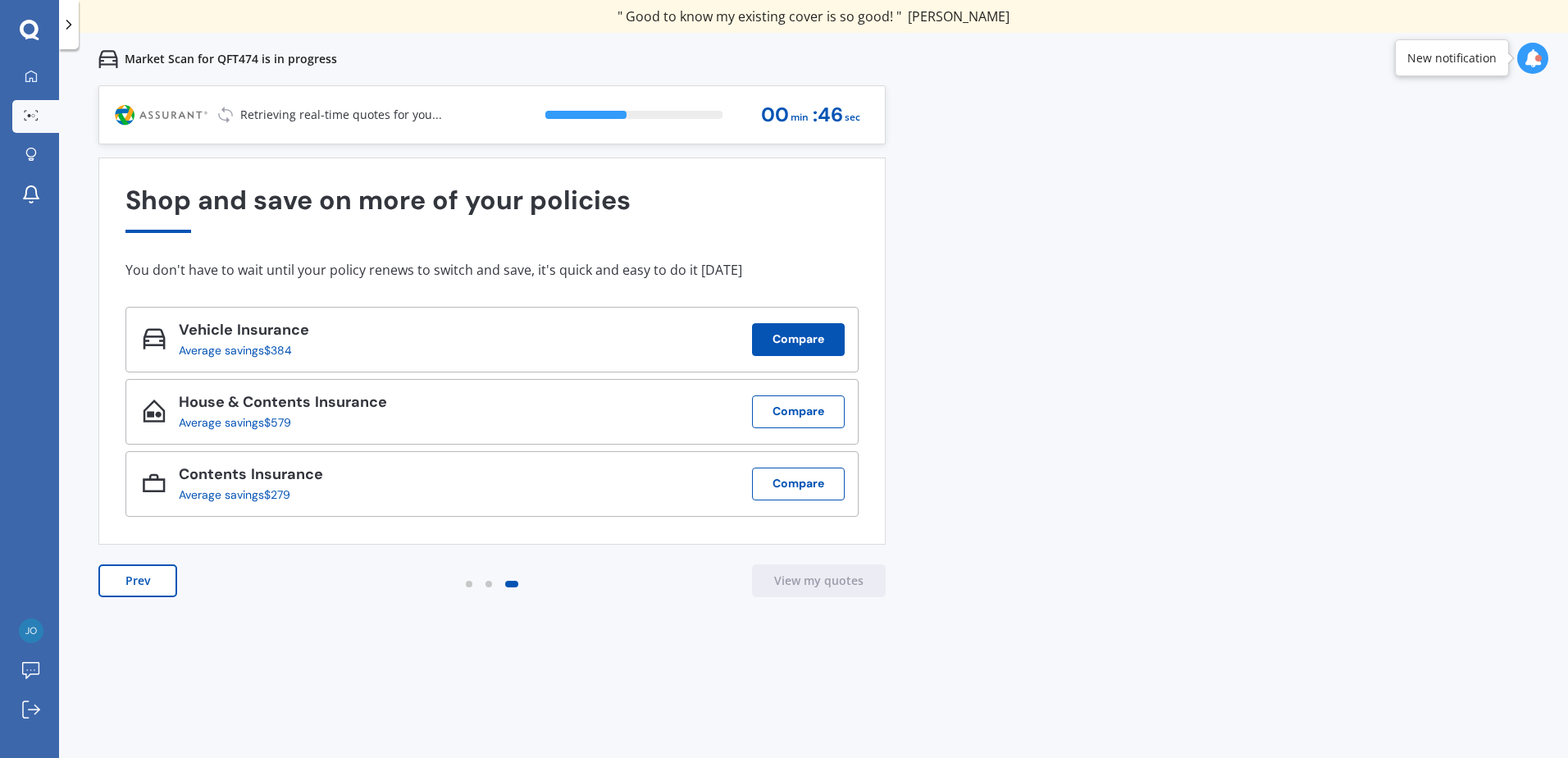
click at [786, 339] on button "Compare" at bounding box center [798, 339] width 93 height 33
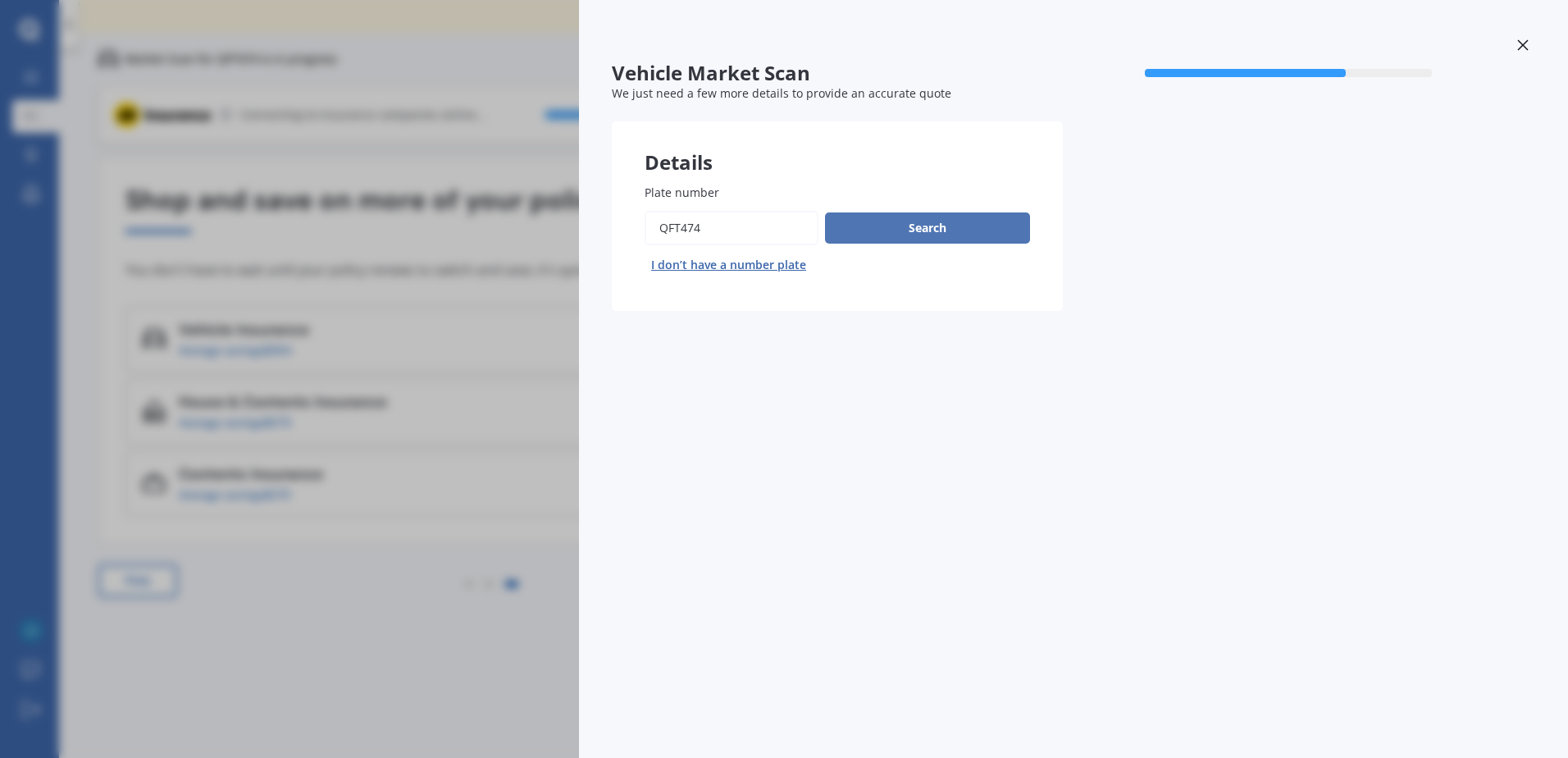
click at [889, 234] on button "Search" at bounding box center [927, 228] width 205 height 31
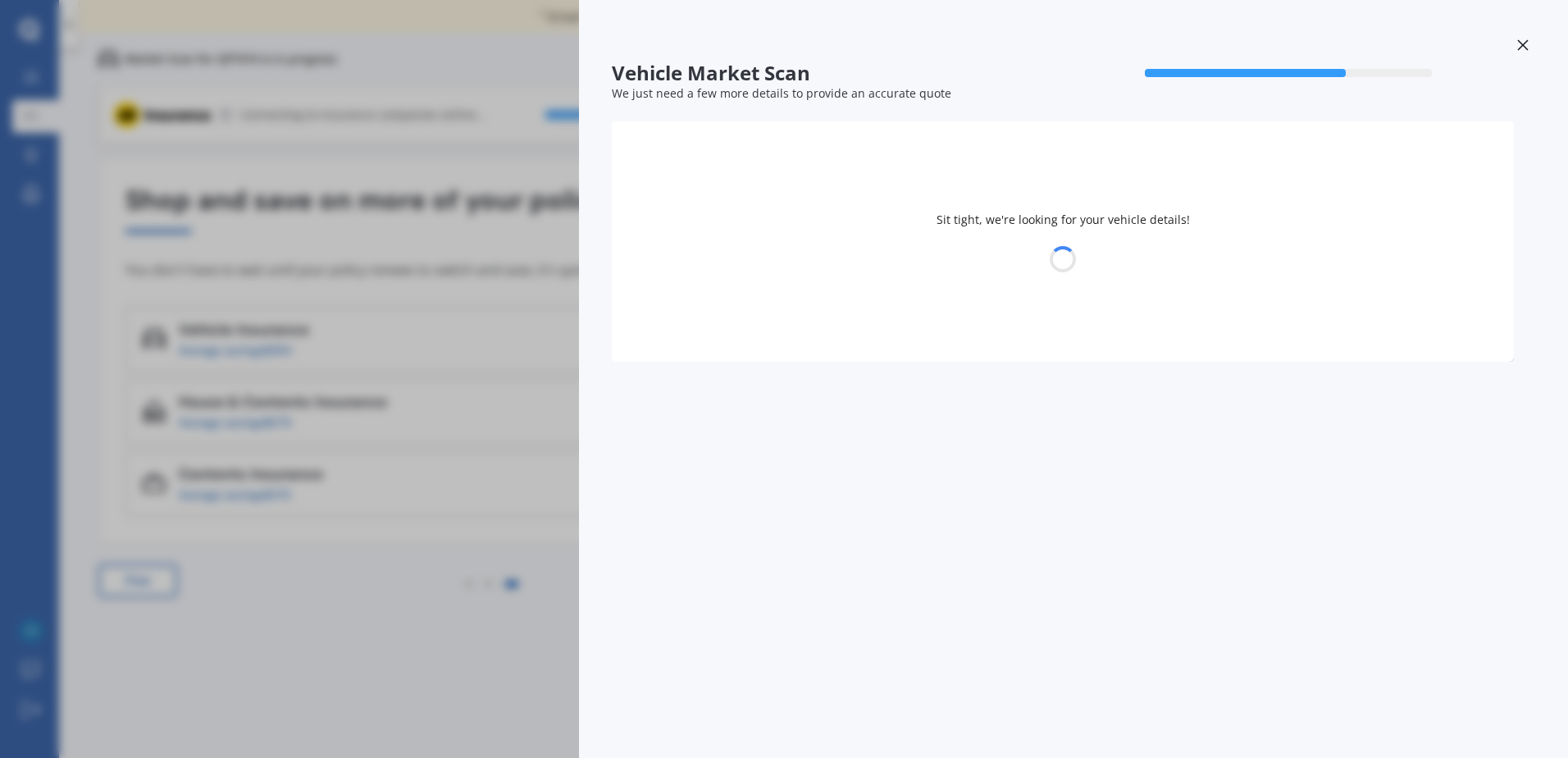
select select "TOYOTA"
select select "AQUA"
select select "21"
select select "02"
select select "1969"
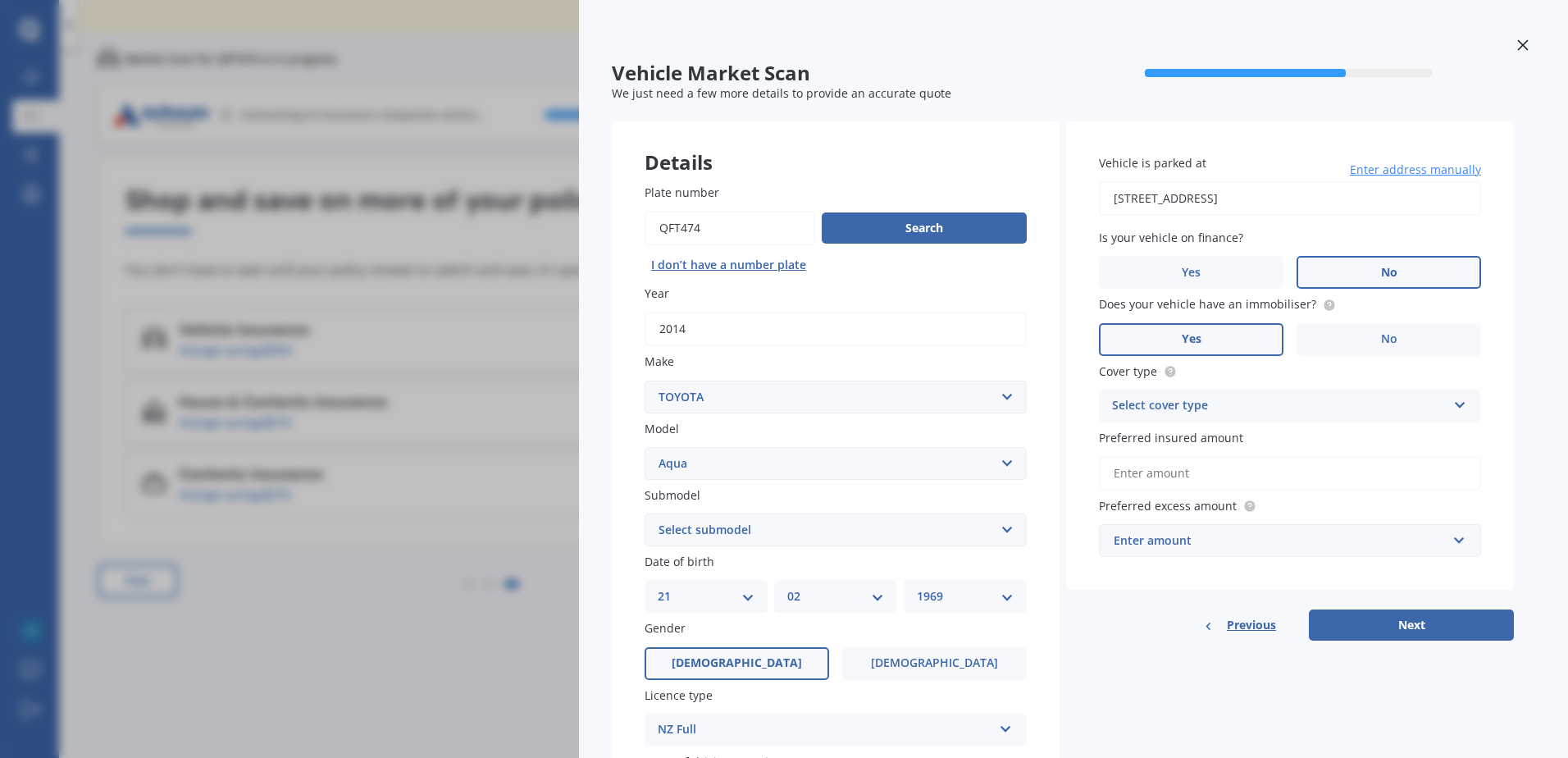
click at [1200, 482] on input "Preferred insured amount" at bounding box center [1290, 473] width 383 height 34
click at [1238, 405] on div "Select cover type" at bounding box center [1279, 406] width 335 height 19
click at [1168, 441] on span "Comprehensive" at bounding box center [1156, 437] width 87 height 16
click at [1170, 474] on input "Preferred insured amount" at bounding box center [1290, 473] width 383 height 34
type input "$10,500"
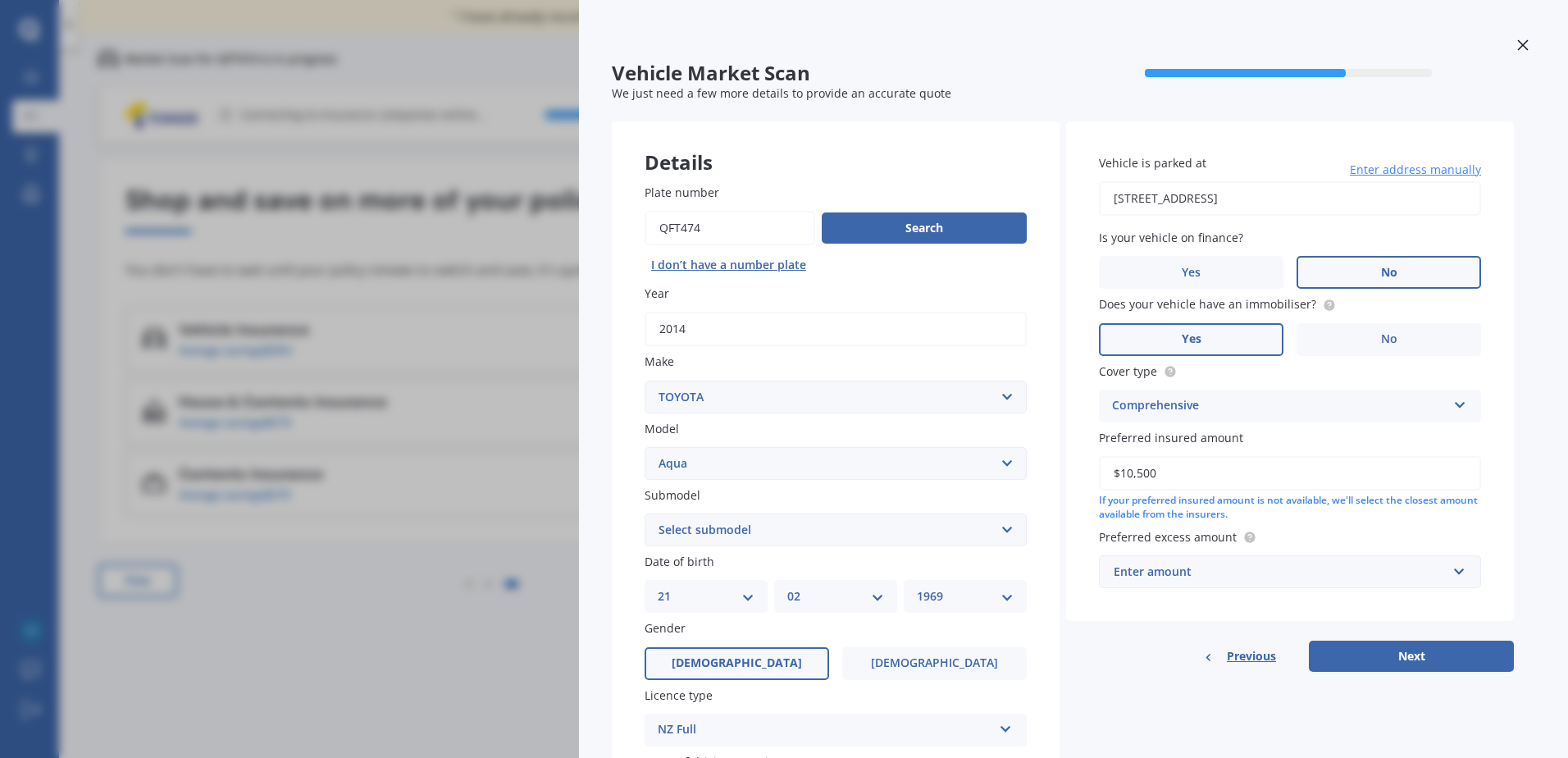
click at [1150, 568] on div "Enter amount" at bounding box center [1280, 572] width 333 height 18
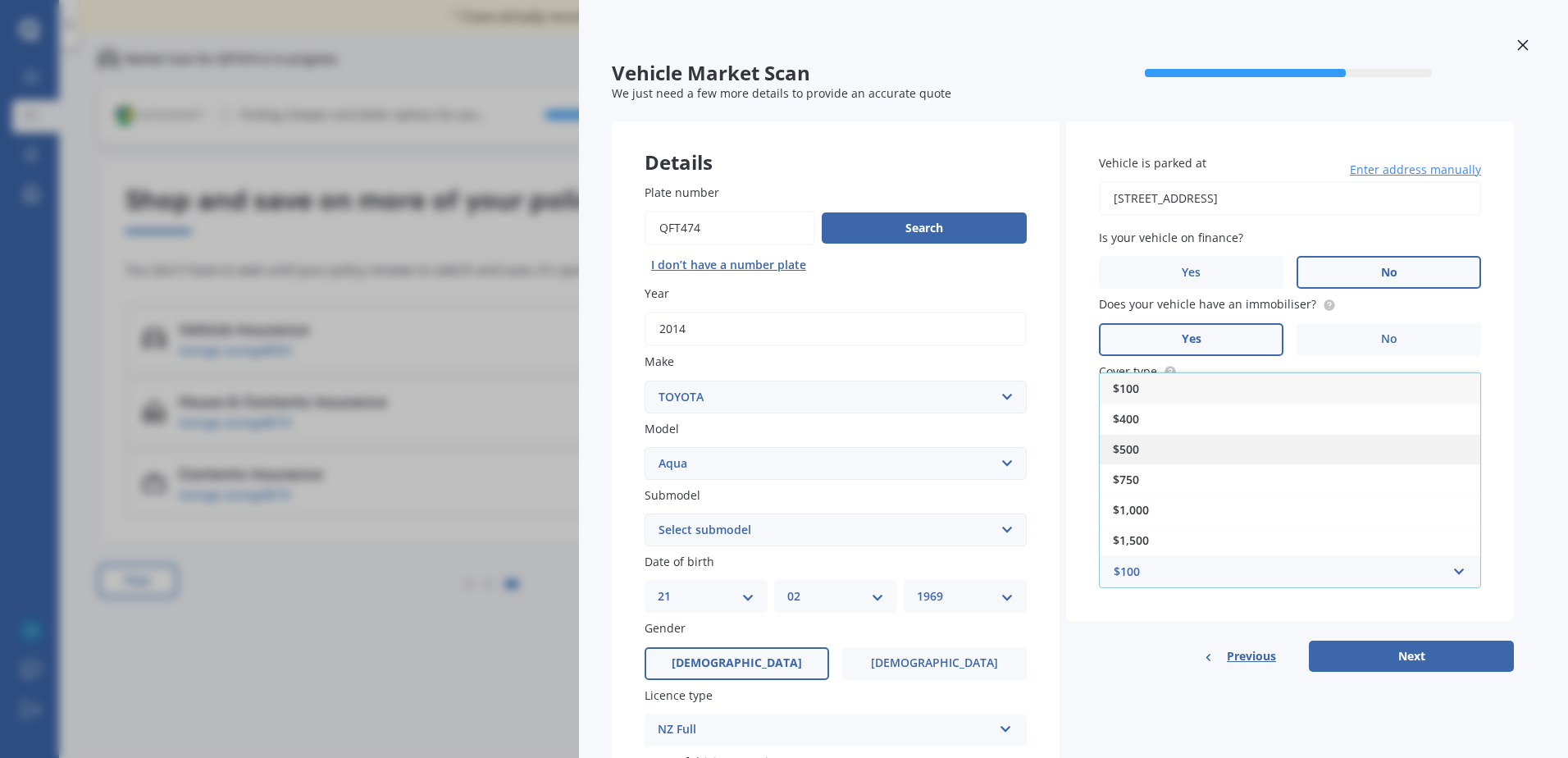
click at [1121, 448] on span "$500" at bounding box center [1126, 449] width 27 height 16
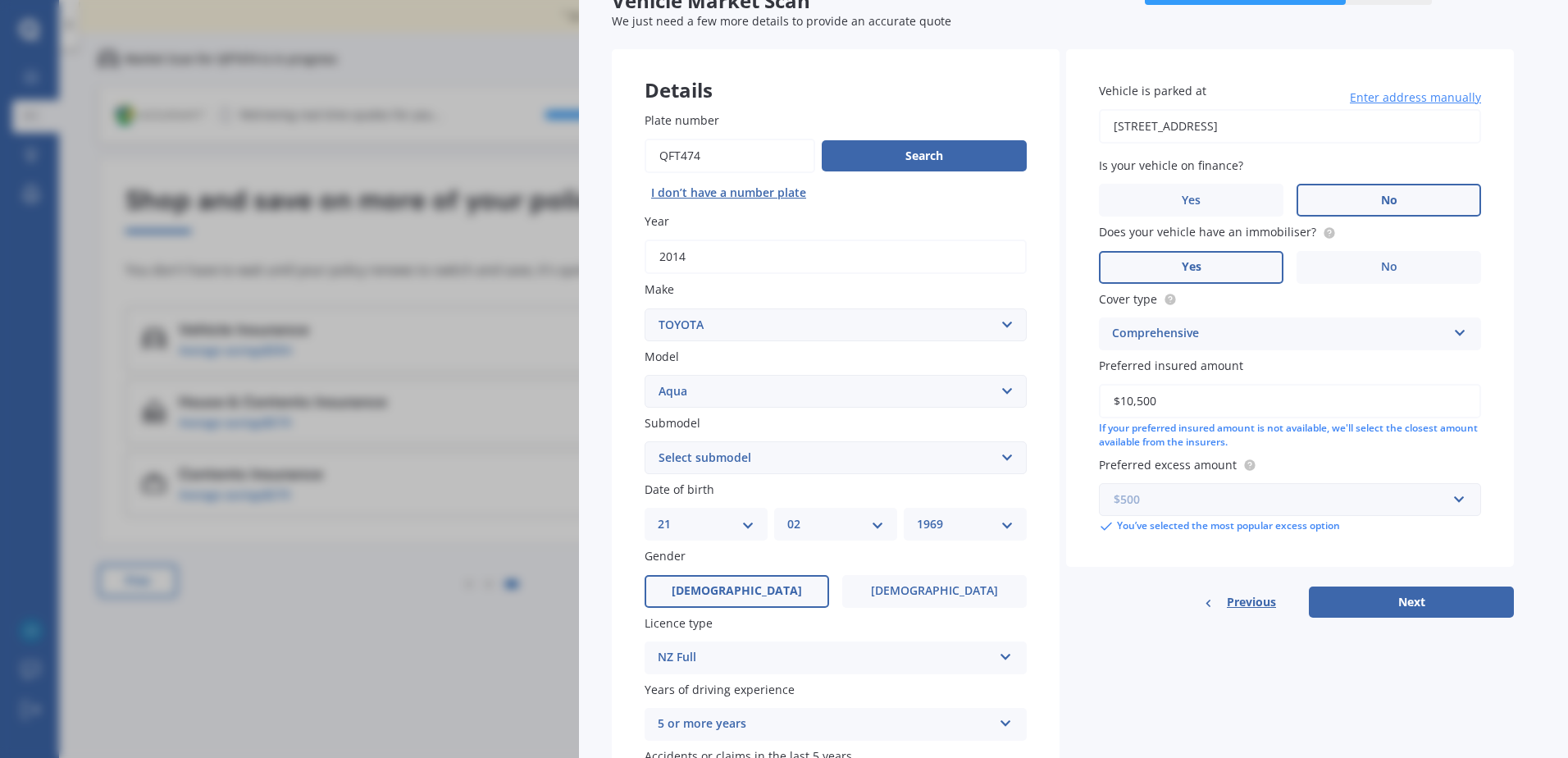
scroll to position [164, 0]
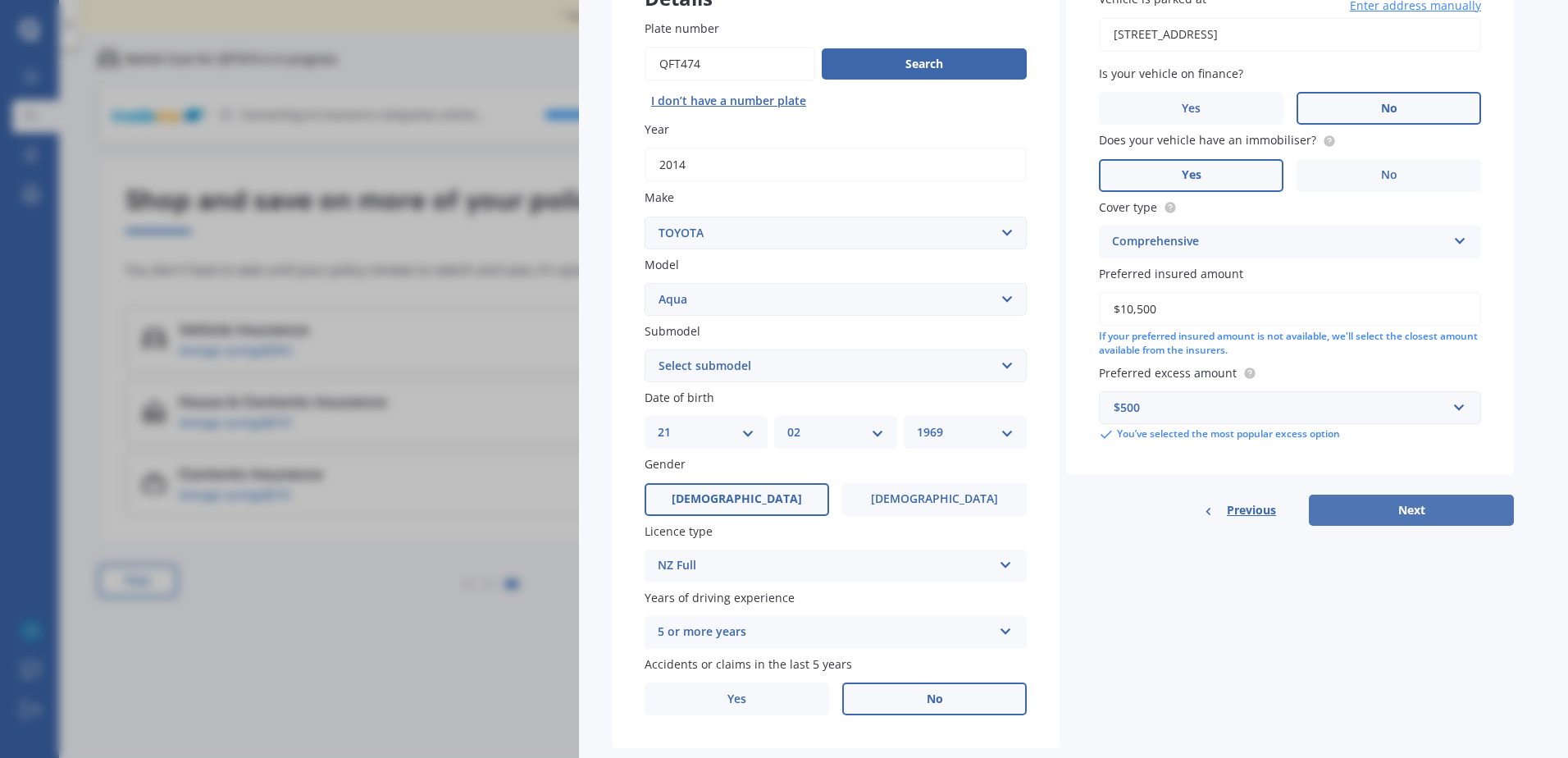
click at [1379, 500] on button "Next" at bounding box center [1411, 511] width 205 height 31
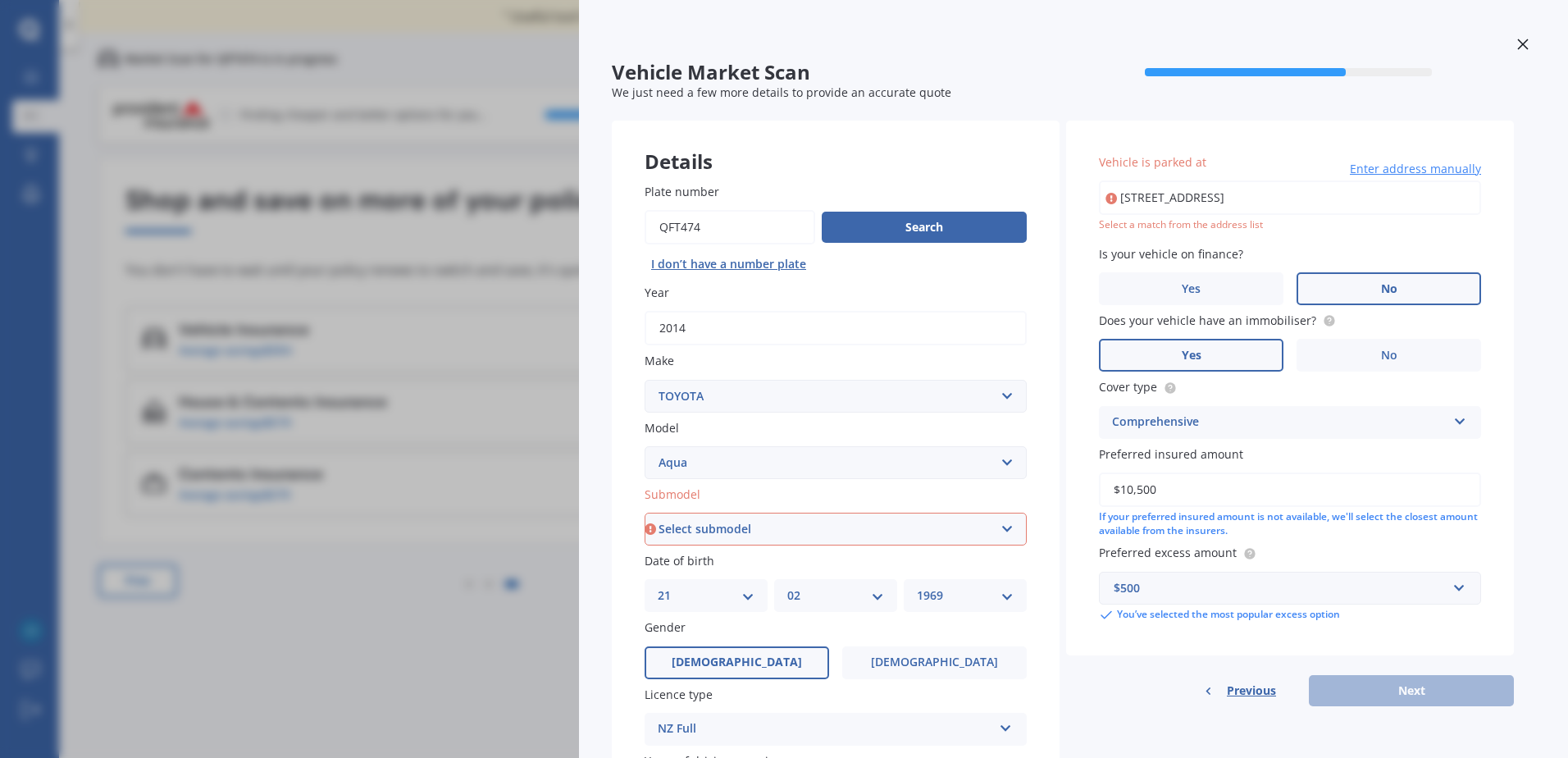
scroll to position [0, 0]
click at [1238, 201] on input "[STREET_ADDRESS]" at bounding box center [1290, 198] width 383 height 34
click at [1255, 203] on input "ehau, Christchurch 8052" at bounding box center [1290, 198] width 383 height 34
click at [1273, 208] on input "ehau, Christchurch 8052" at bounding box center [1290, 198] width 383 height 34
type input "e"
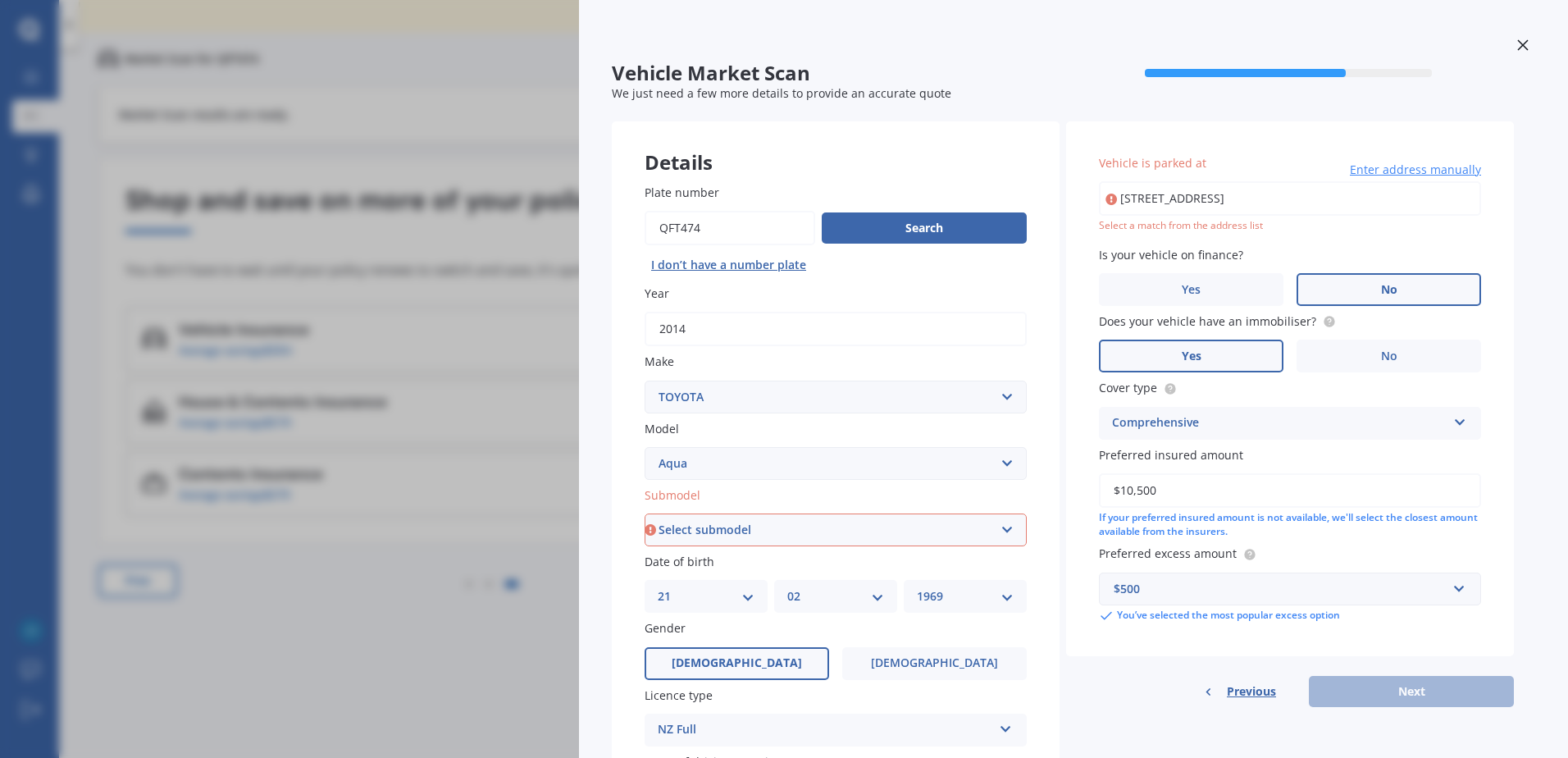
type input "[STREET_ADDRESS]"
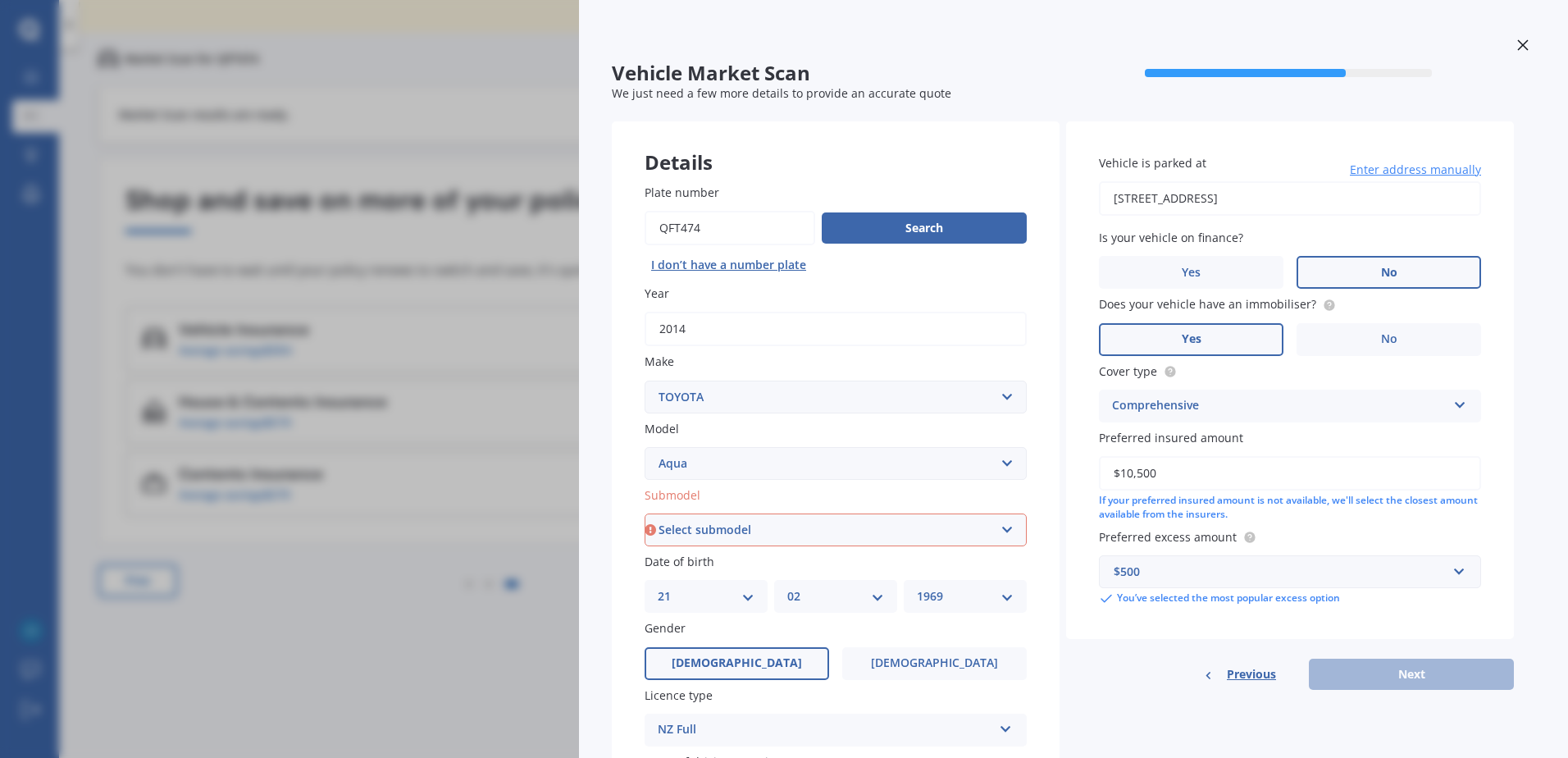
click at [1359, 270] on label "No" at bounding box center [1389, 272] width 185 height 33
click at [0, 0] on input "No" at bounding box center [0, 0] width 0 height 0
click at [1249, 339] on label "Yes" at bounding box center [1191, 339] width 185 height 33
click at [0, 0] on input "Yes" at bounding box center [0, 0] width 0 height 0
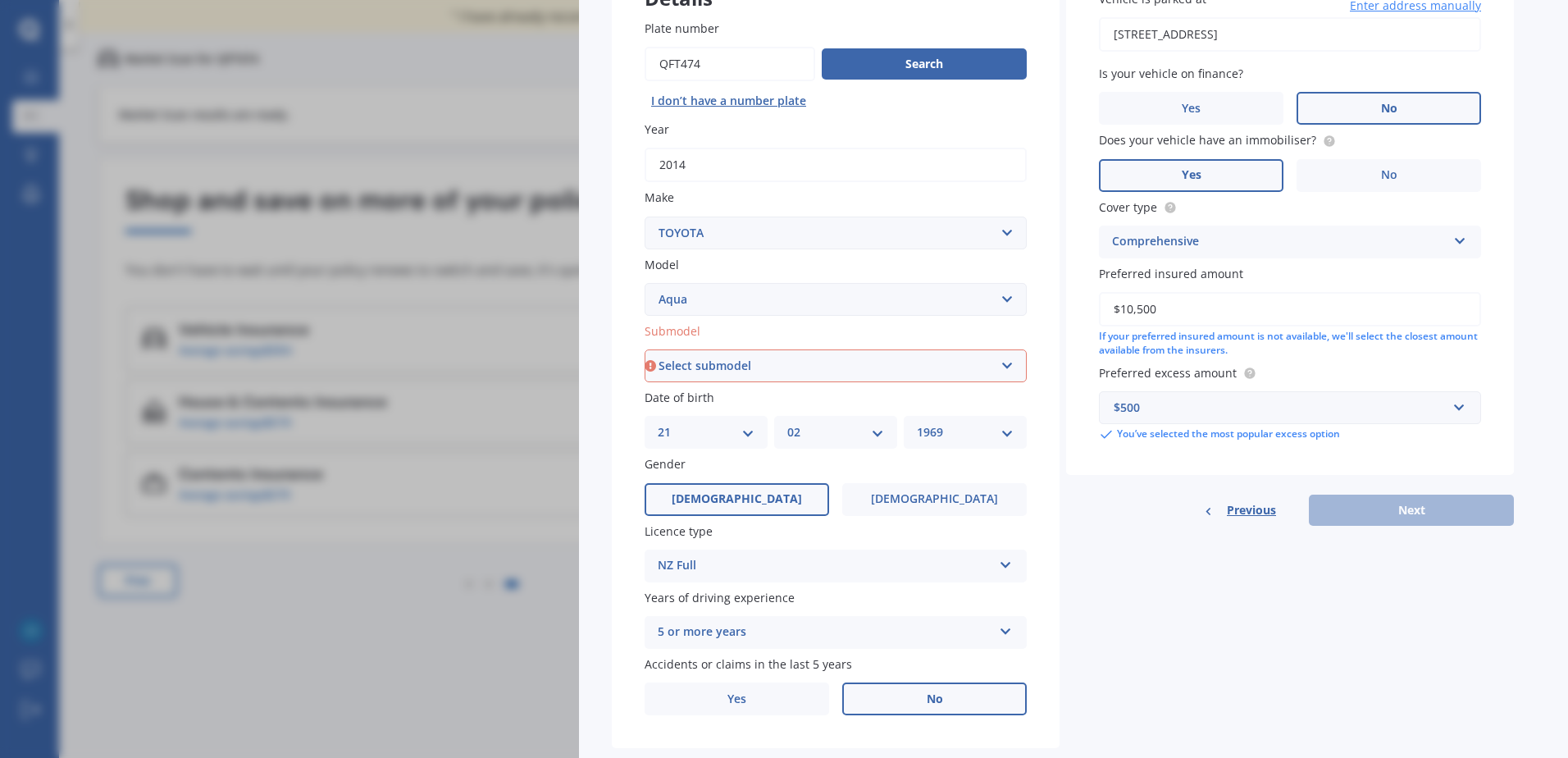
click at [760, 363] on select "Select submodel (All Other) Hatchback Hybrid" at bounding box center [836, 366] width 383 height 33
select select "HYBRID"
click at [645, 350] on select "Select submodel (All Other) Hatchback Hybrid" at bounding box center [836, 366] width 383 height 33
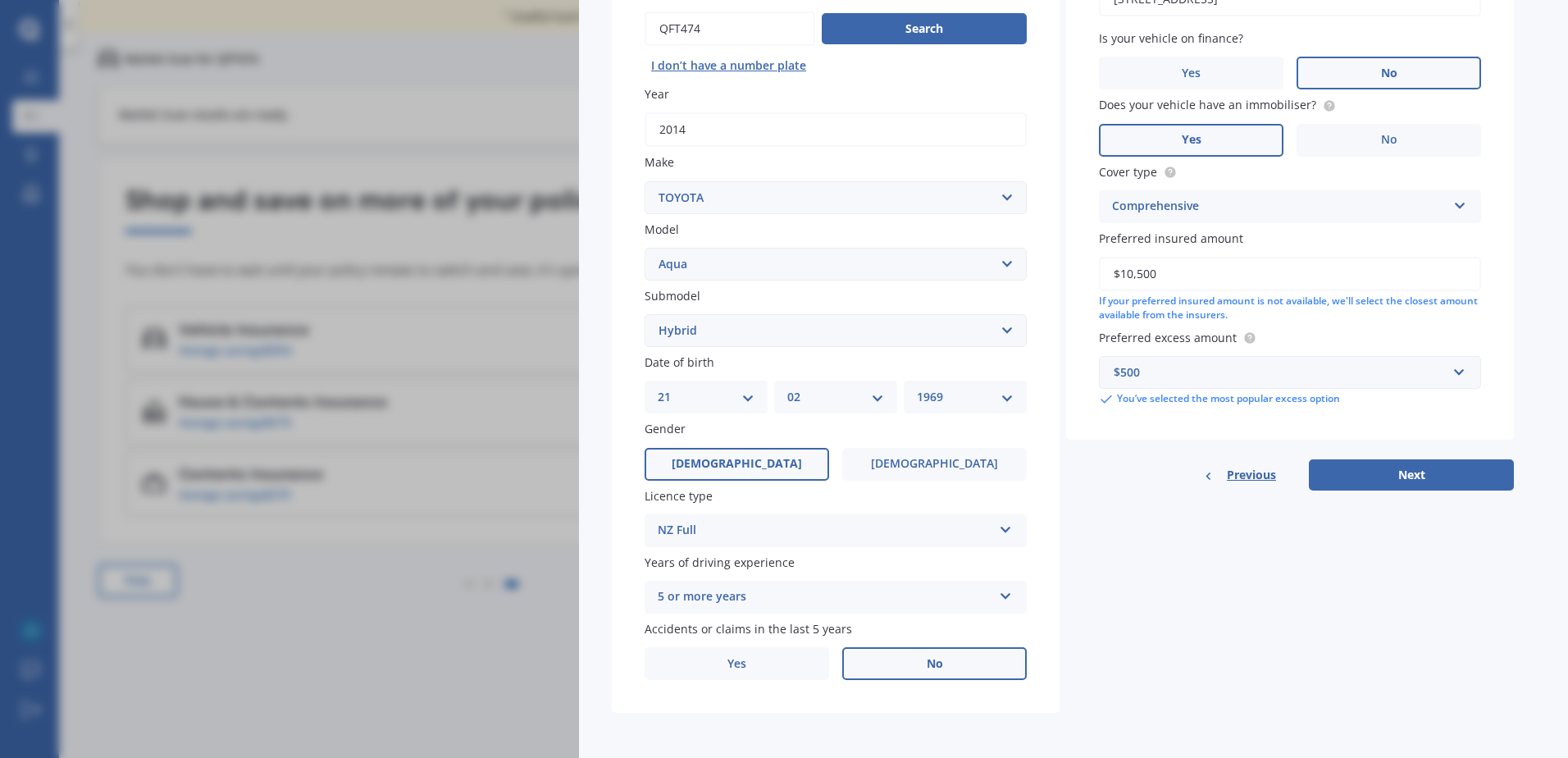
scroll to position [201, 0]
click at [1466, 473] on button "Next" at bounding box center [1411, 474] width 205 height 31
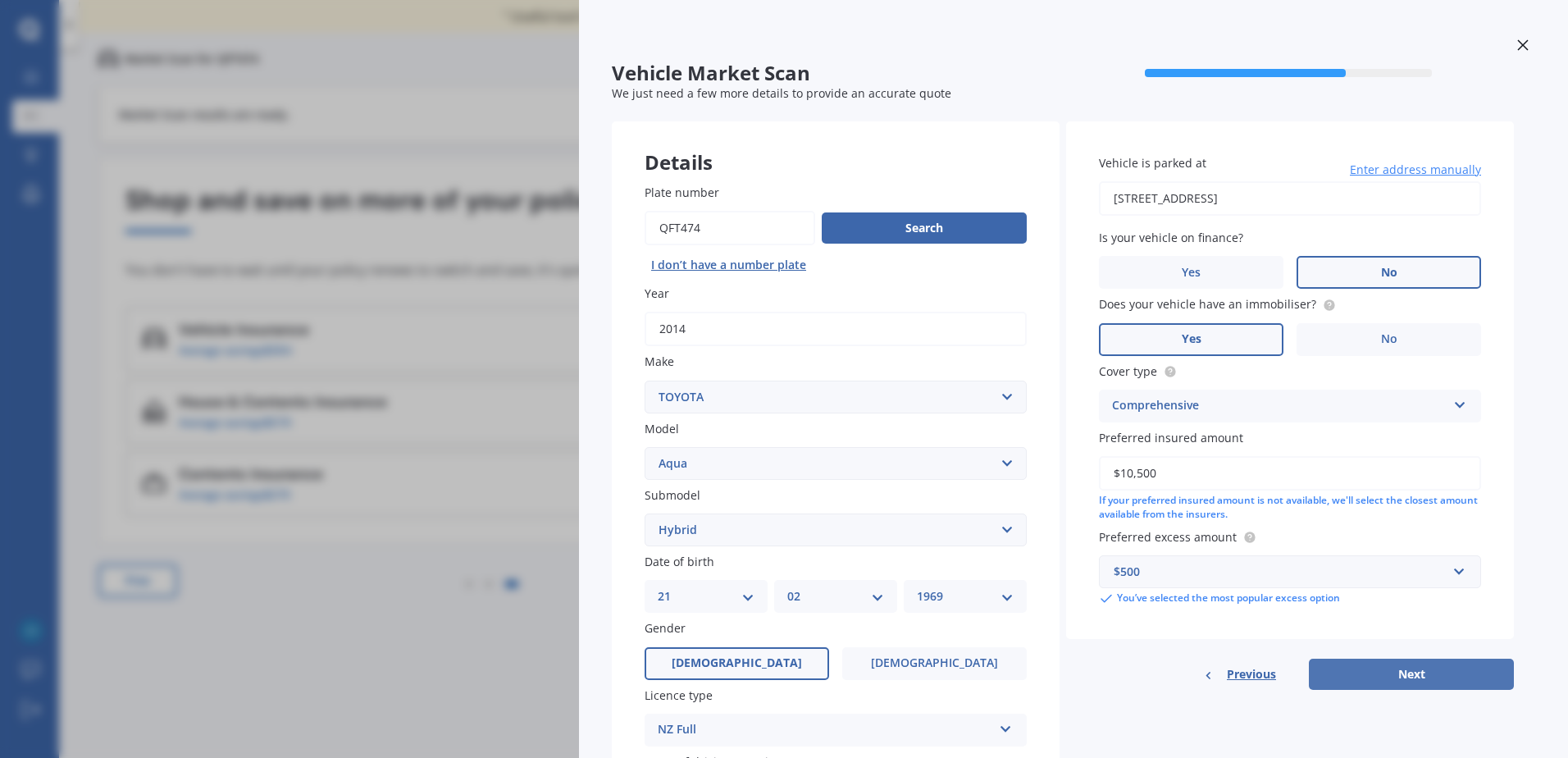
select select "21"
select select "02"
select select "1969"
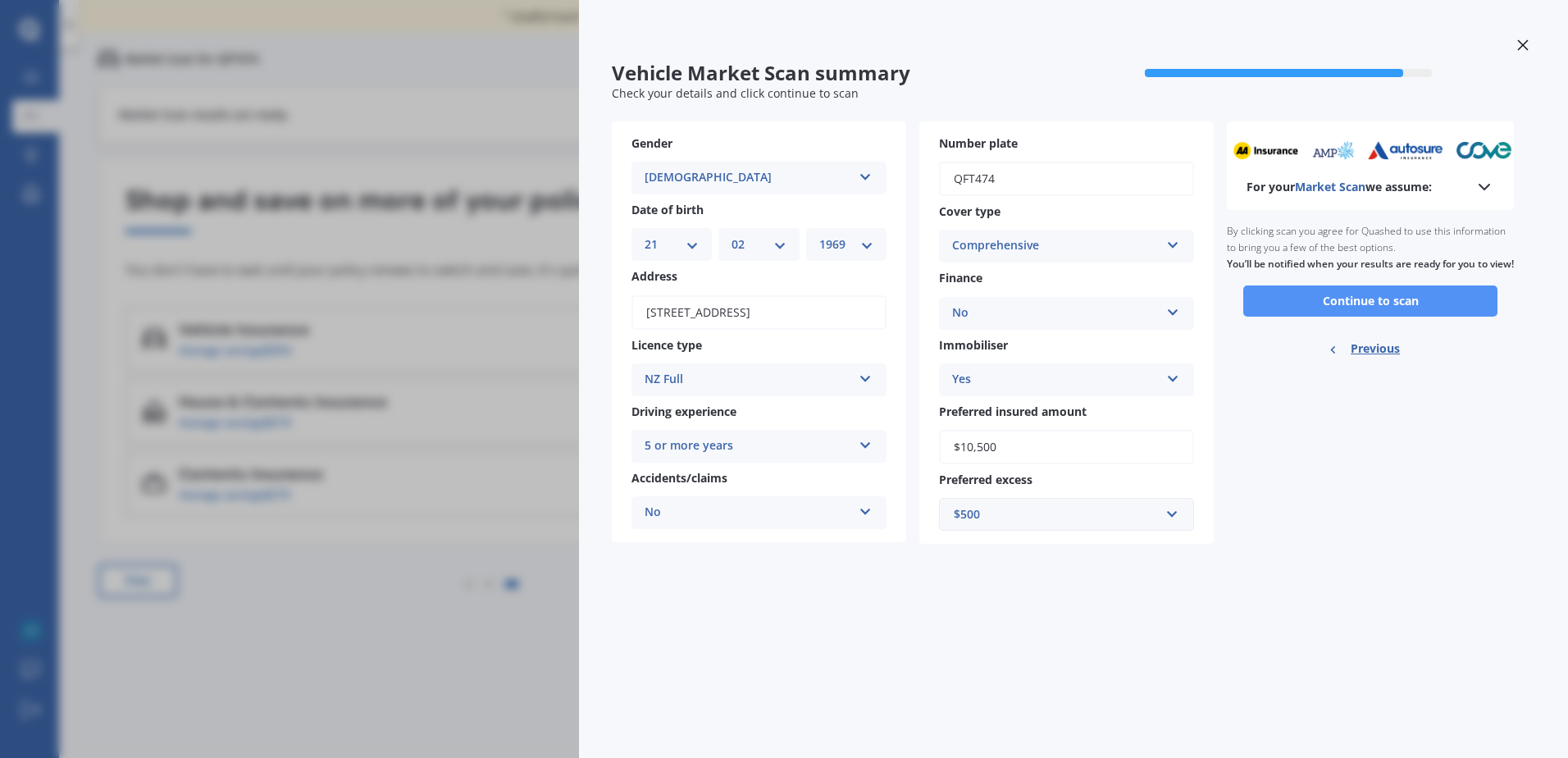
click at [1426, 316] on button "Continue to scan" at bounding box center [1370, 301] width 254 height 31
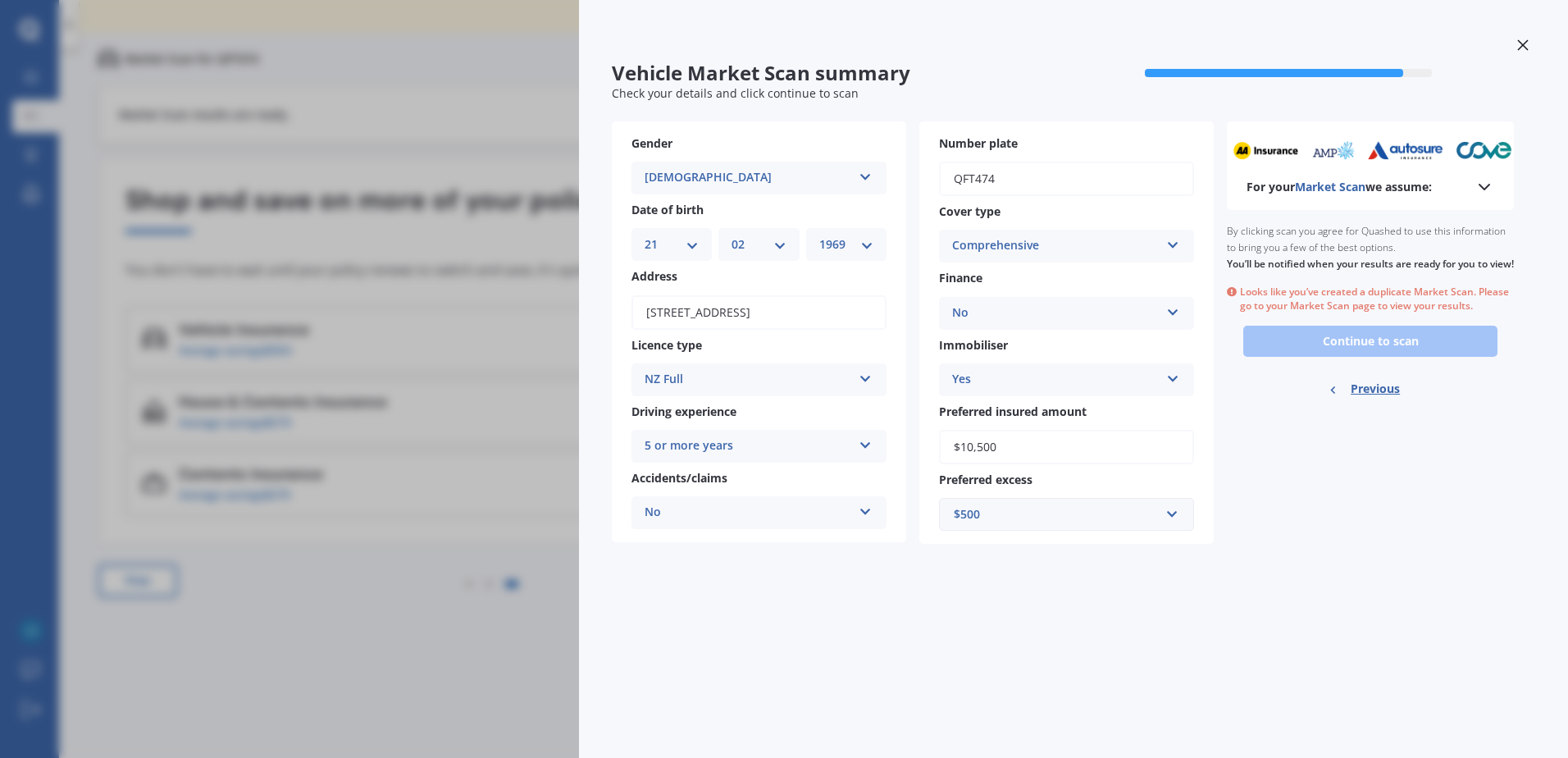
click at [763, 71] on span "Vehicle Market Scan summary" at bounding box center [837, 74] width 451 height 24
click at [53, 449] on div "Vehicle Market Scan summary 90 % Check your details and click continue to scan …" at bounding box center [784, 379] width 1568 height 758
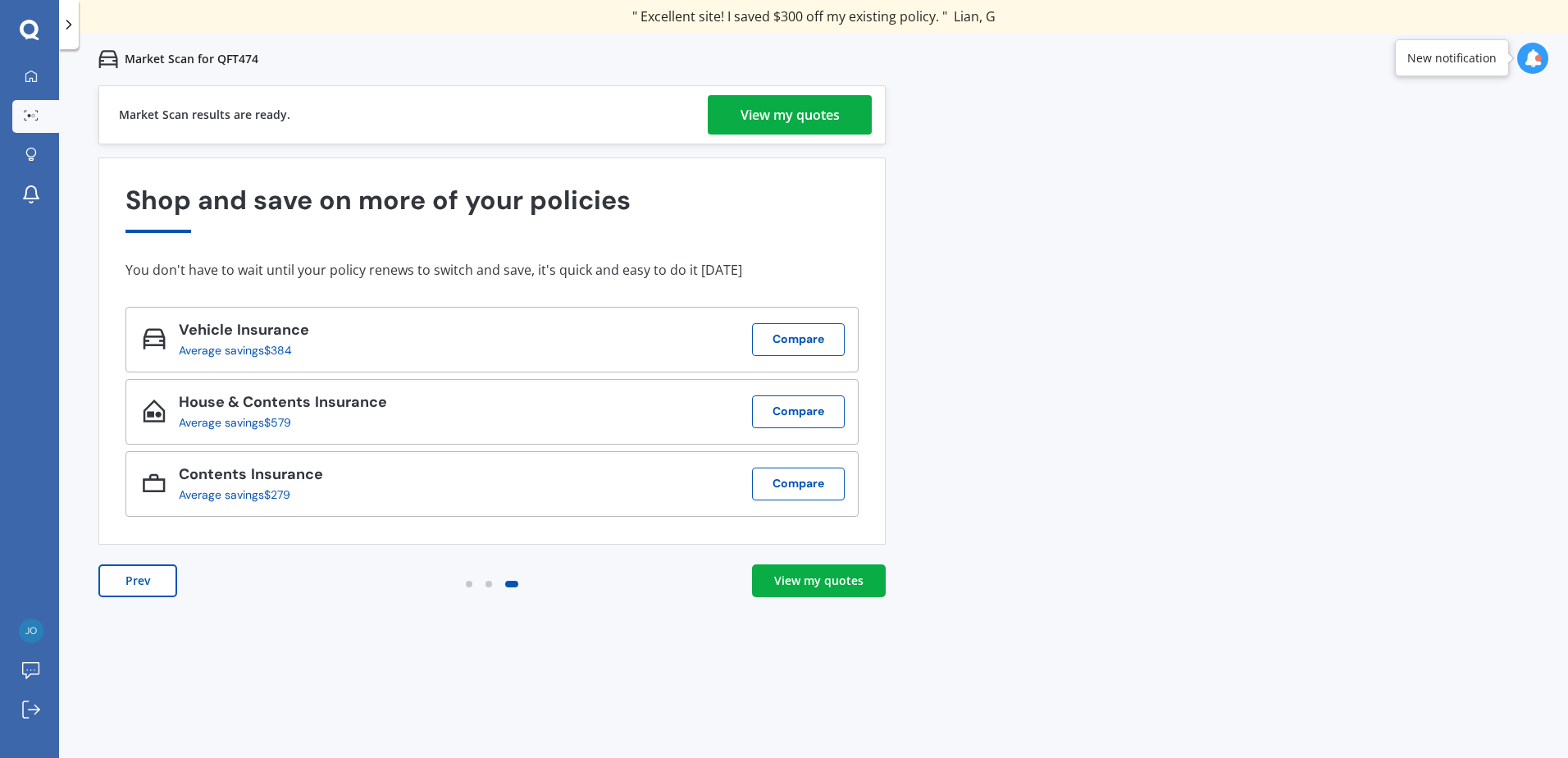
click at [751, 109] on div "View my quotes" at bounding box center [790, 114] width 99 height 40
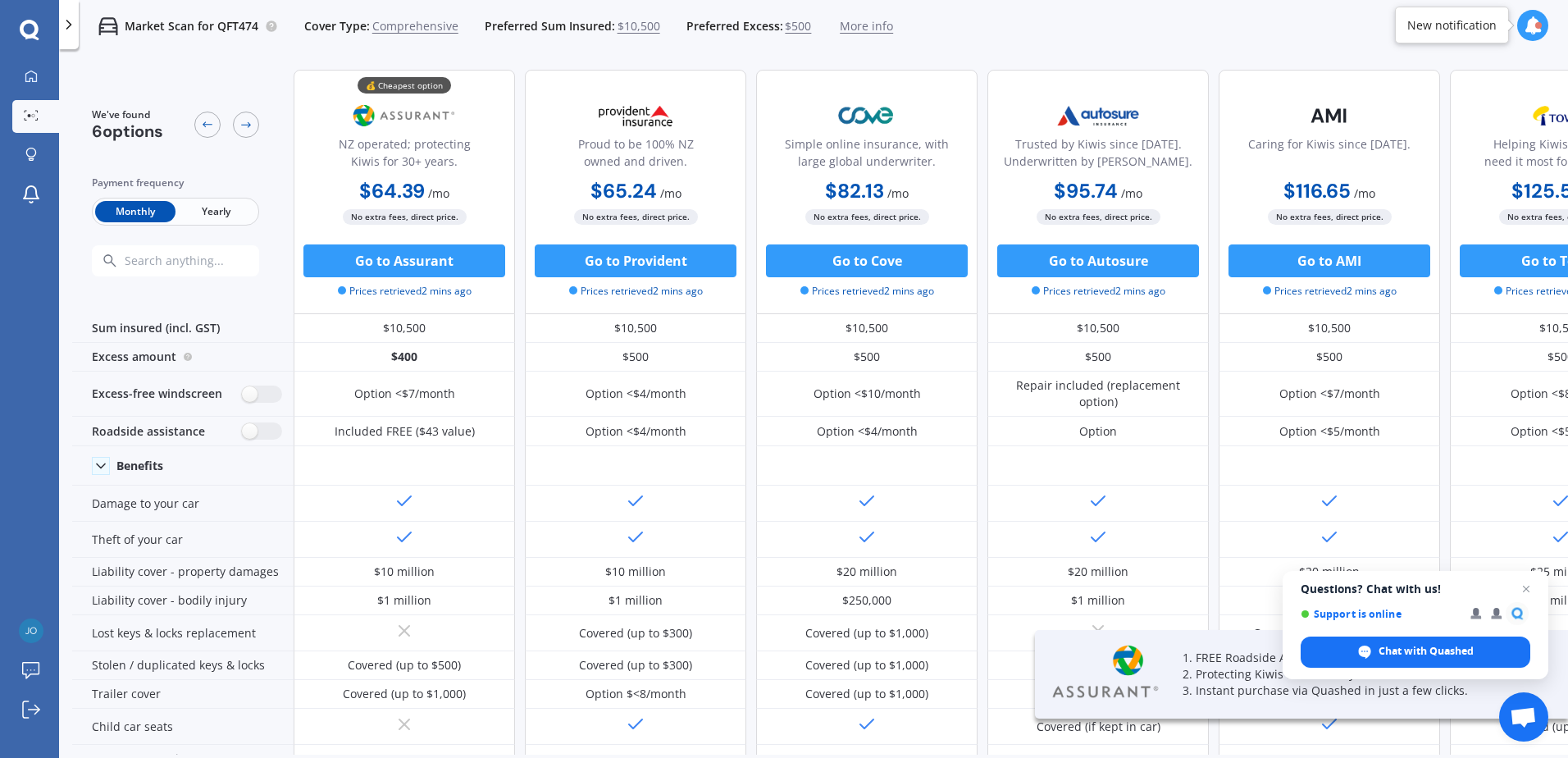
drag, startPoint x: 576, startPoint y: 754, endPoint x: 700, endPoint y: 760, distance: 124.1
click at [700, 757] on html "We are experiencing high volume of Market Scans . Just a heads up we will have …" at bounding box center [784, 379] width 1568 height 758
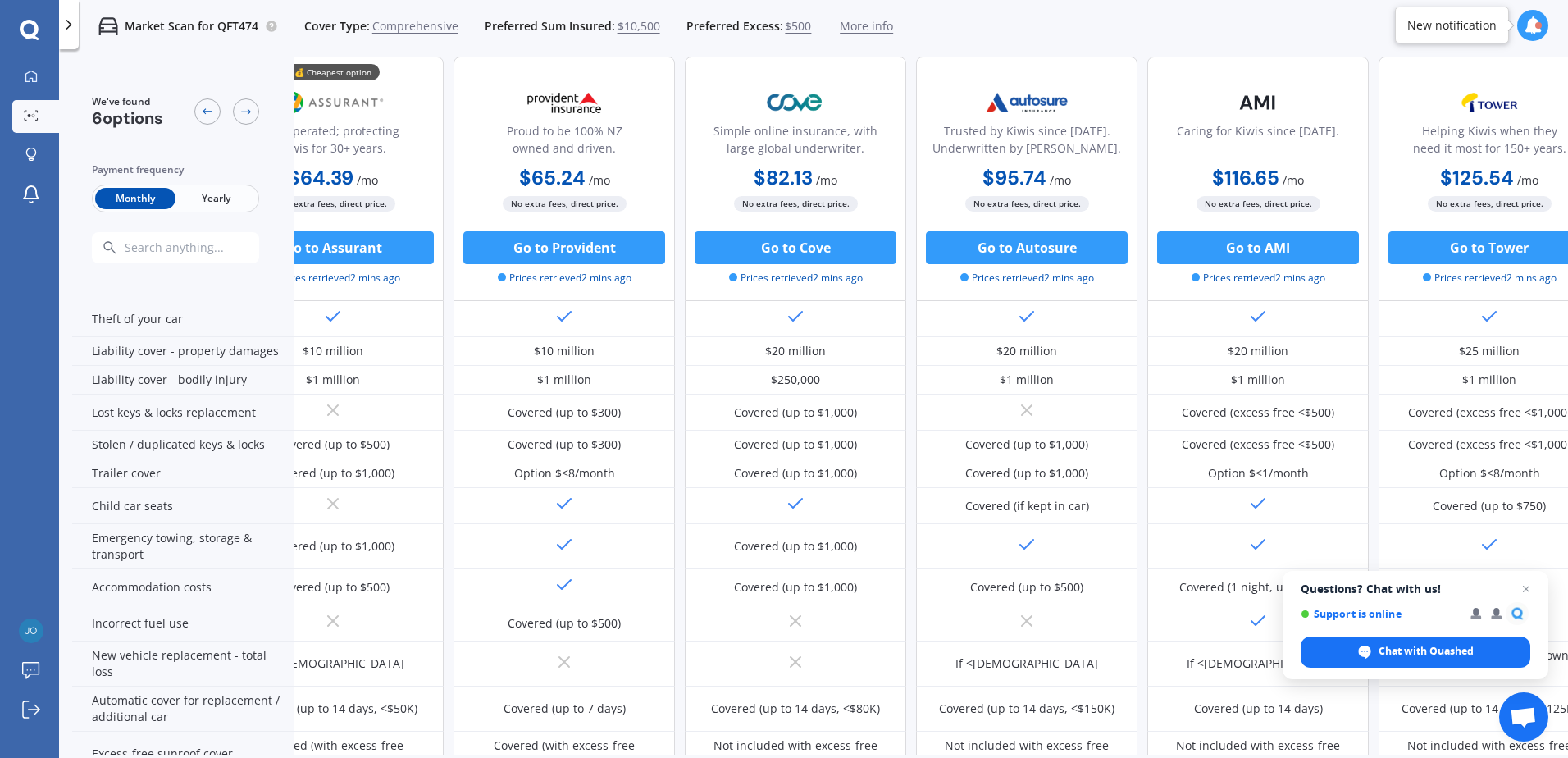
scroll to position [221, 0]
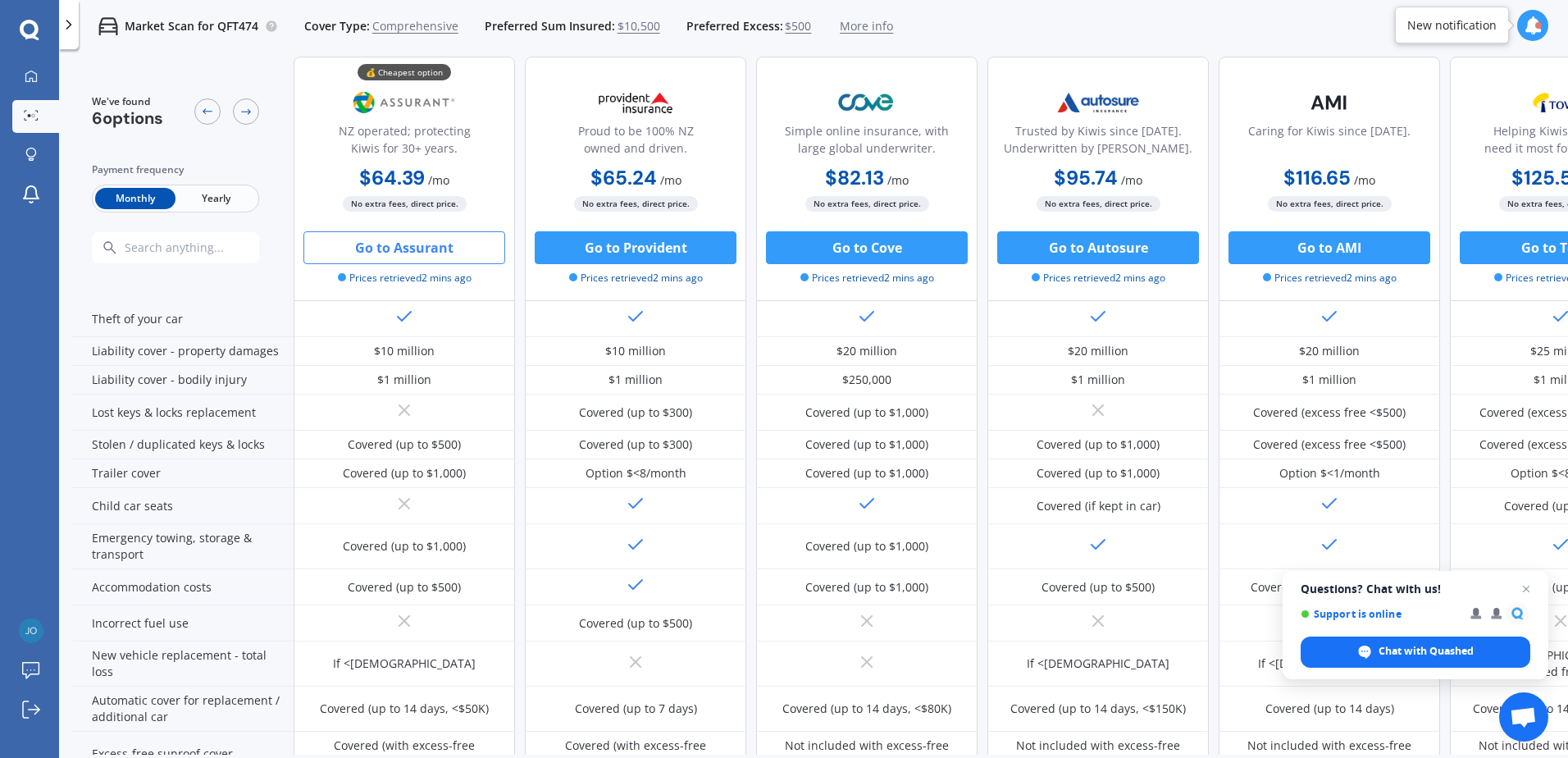
click at [403, 248] on button "Go to Assurant" at bounding box center [404, 247] width 201 height 33
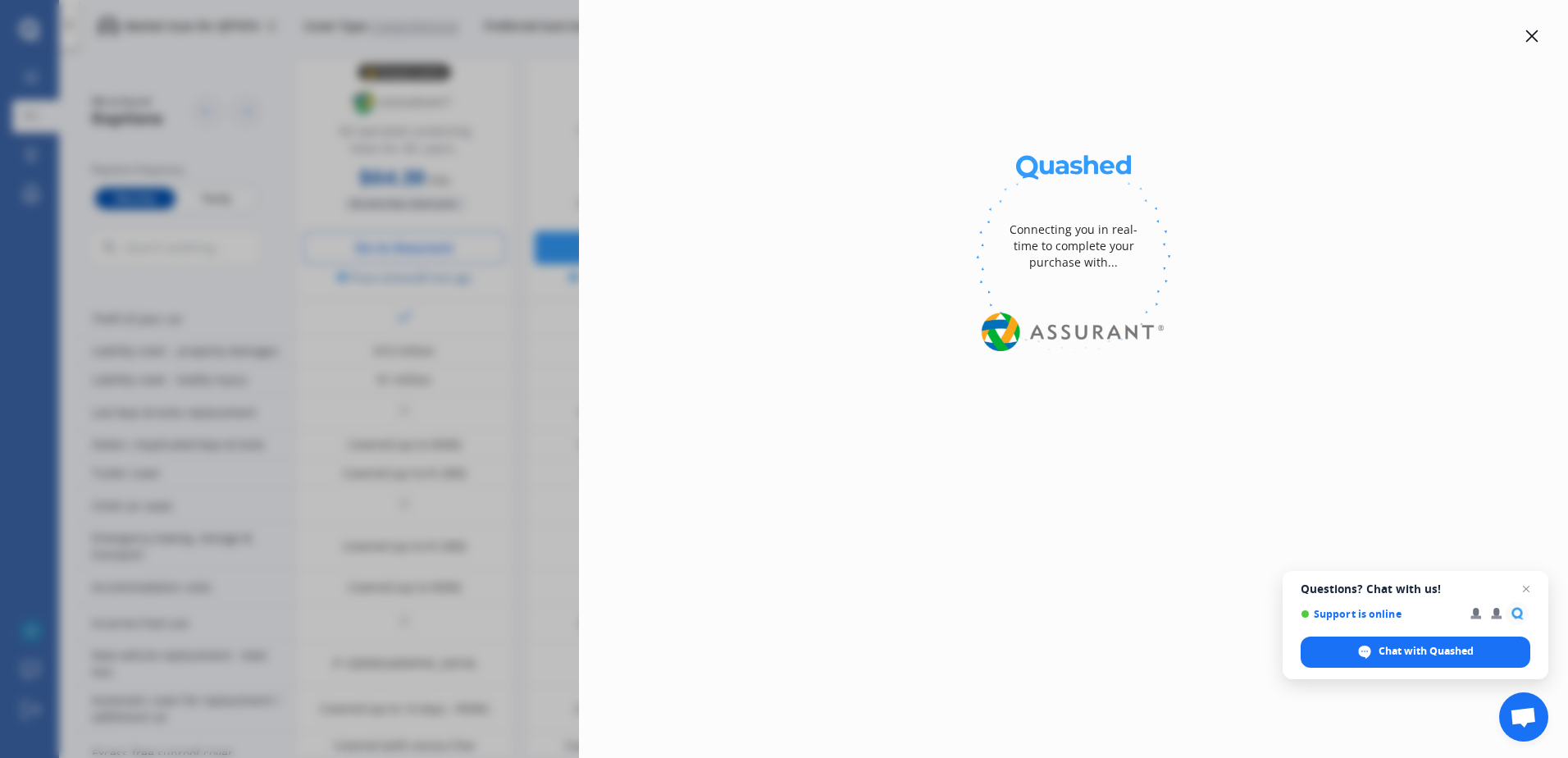
select select "Yearly"
select select "full"
select select "0"
select select "Canterbury"
select select "TOYOTA"
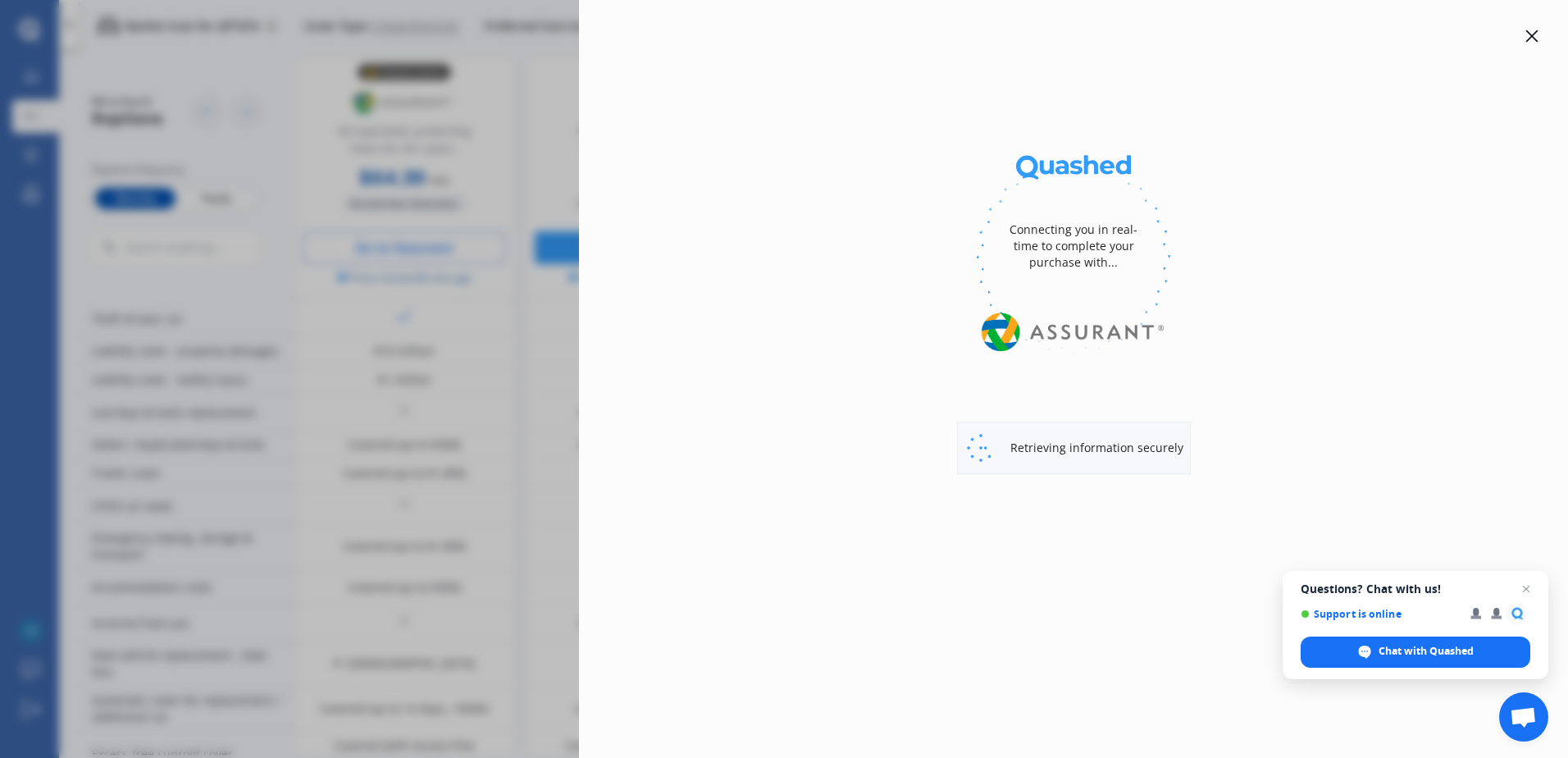
select select "AQUA"
select select "HYBRID"
select select "Monthly"
